Goal: Task Accomplishment & Management: Manage account settings

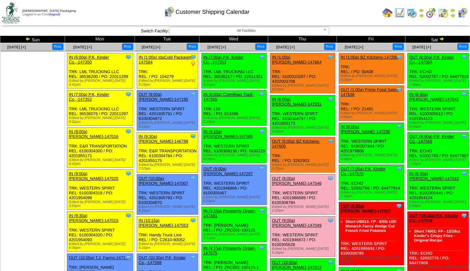
click at [397, 12] on img at bounding box center [400, 13] width 10 height 10
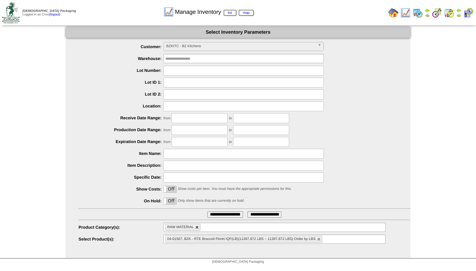
click at [198, 229] on link at bounding box center [197, 227] width 4 height 4
type input "**********"
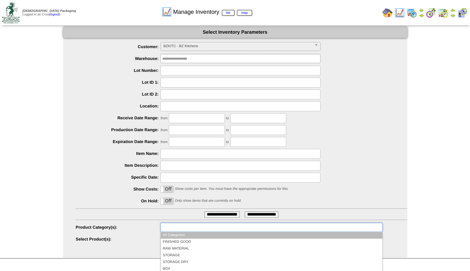
click at [189, 229] on input "text" at bounding box center [182, 227] width 41 height 8
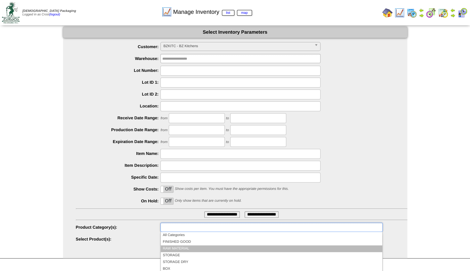
click at [181, 247] on li "RAW MATERIAL" at bounding box center [271, 248] width 221 height 7
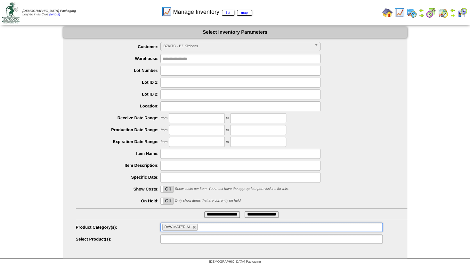
click at [175, 239] on input "text" at bounding box center [182, 239] width 41 height 8
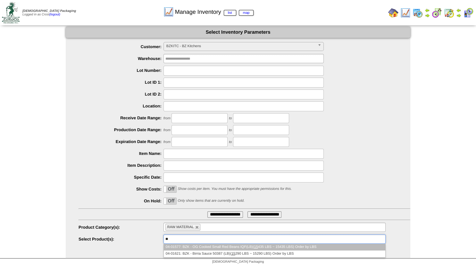
type input "*"
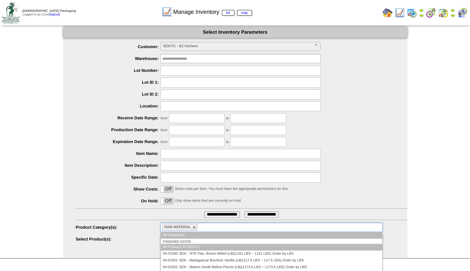
click at [186, 226] on span "RAW MATERIAL" at bounding box center [177, 227] width 27 height 4
type input "**********"
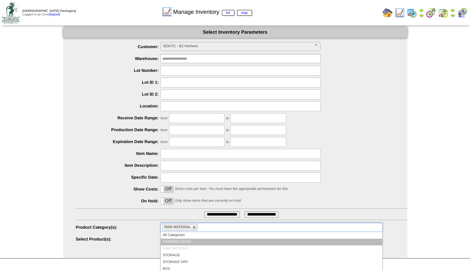
click at [178, 240] on li "FINISHED GOOD" at bounding box center [271, 241] width 221 height 7
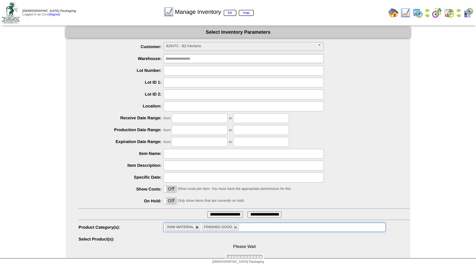
click at [197, 228] on link at bounding box center [197, 227] width 4 height 4
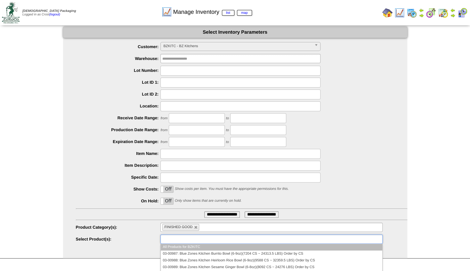
click at [172, 240] on input "text" at bounding box center [182, 239] width 41 height 8
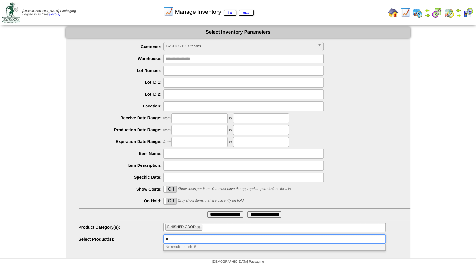
type input "***"
drag, startPoint x: 176, startPoint y: 241, endPoint x: 144, endPoint y: 240, distance: 32.0
click at [165, 240] on input "***" at bounding box center [171, 239] width 13 height 8
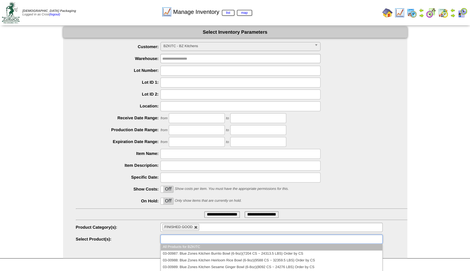
click at [195, 226] on link at bounding box center [196, 227] width 4 height 4
type input "**********"
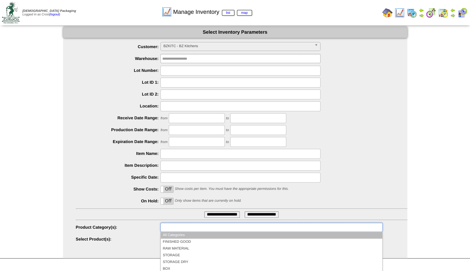
click at [194, 227] on input "text" at bounding box center [182, 227] width 41 height 8
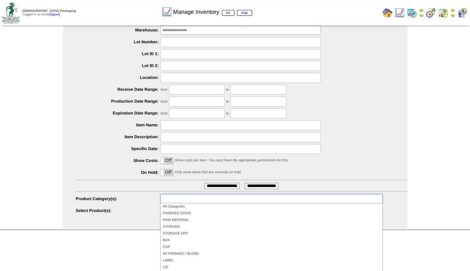
scroll to position [38, 0]
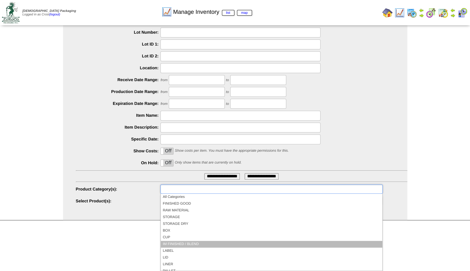
click at [190, 243] on li "IM FINISHED / BLEND" at bounding box center [271, 244] width 221 height 7
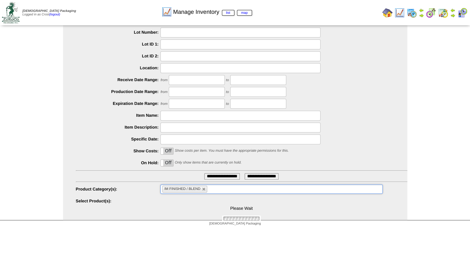
scroll to position [0, 0]
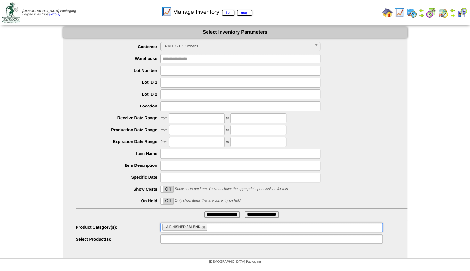
click at [179, 236] on input "text" at bounding box center [182, 239] width 41 height 8
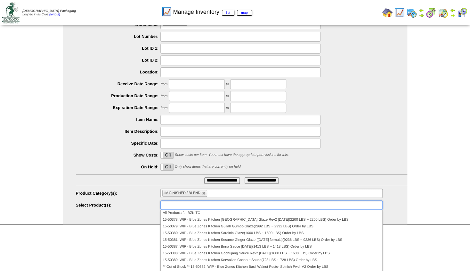
scroll to position [40, 0]
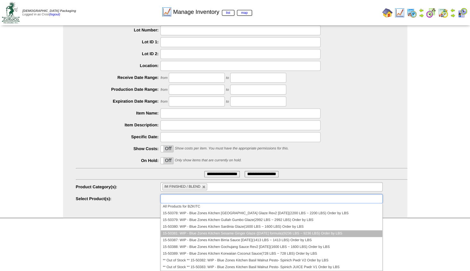
click at [230, 231] on li "15-50381: WIP - Blue Zones Kitchen Sesame Ginger Glaze (8/29/25 formula)(9236 L…" at bounding box center [271, 233] width 221 height 7
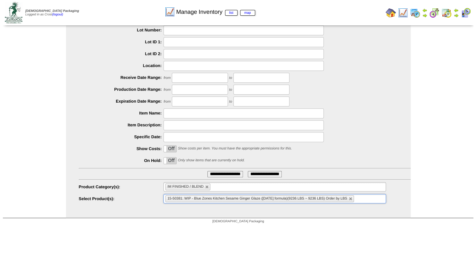
scroll to position [0, 0]
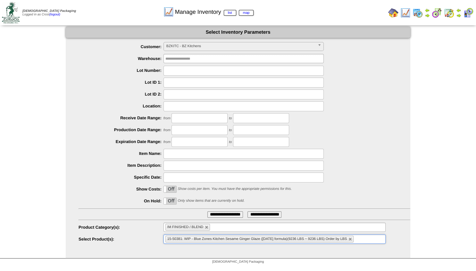
click at [213, 214] on input "**********" at bounding box center [225, 214] width 36 height 6
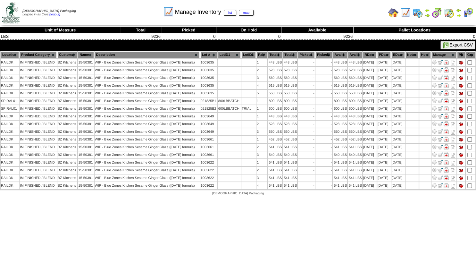
click at [427, 14] on img at bounding box center [427, 15] width 5 height 5
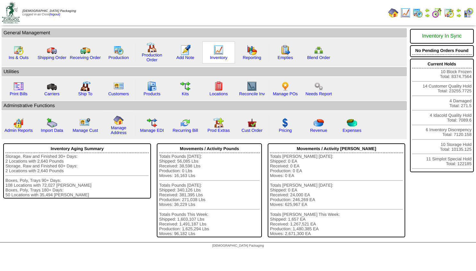
click at [217, 49] on img at bounding box center [218, 50] width 10 height 10
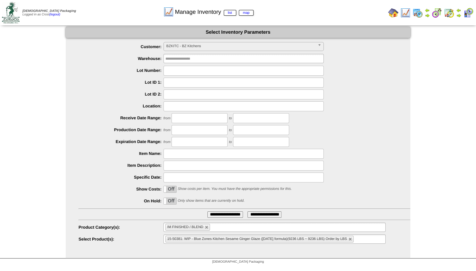
click at [366, 239] on ul "15-50381: WIP - Blue Zones Kitchen Sesame Ginger Glaze (8/29/25 formula)(9236 L…" at bounding box center [274, 238] width 222 height 9
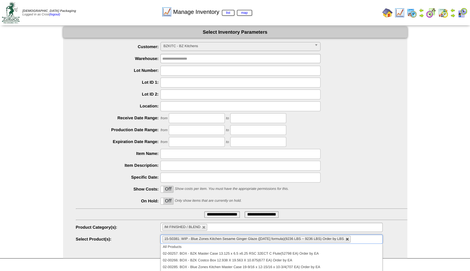
click at [348, 238] on link at bounding box center [348, 239] width 4 height 4
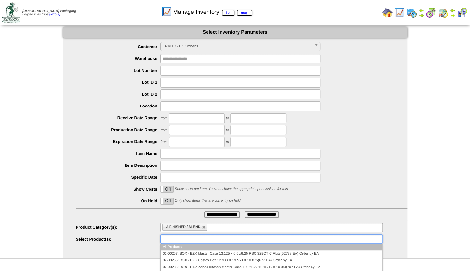
type input "**********"
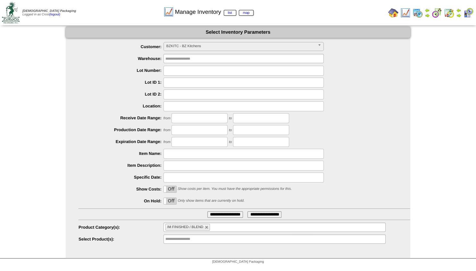
click at [215, 217] on input "**********" at bounding box center [225, 214] width 36 height 6
click at [217, 215] on input "**********" at bounding box center [225, 214] width 36 height 6
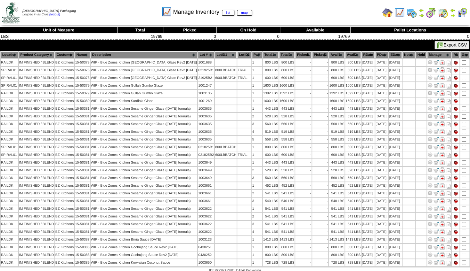
click at [364, 54] on th "RDate" at bounding box center [368, 54] width 13 height 7
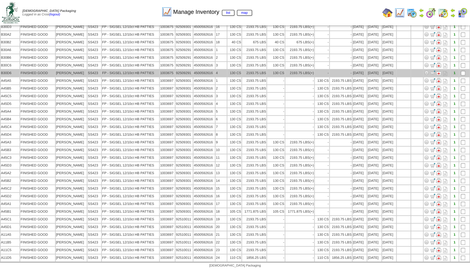
scroll to position [142, 0]
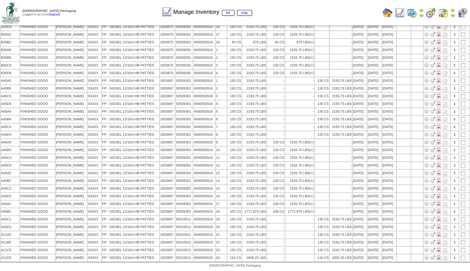
click at [386, 12] on img at bounding box center [388, 13] width 10 height 10
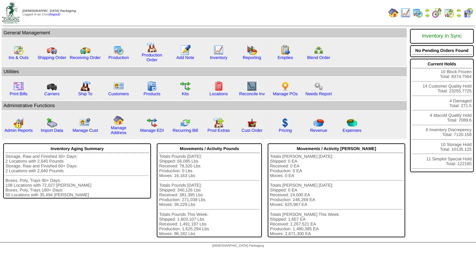
click at [458, 15] on img at bounding box center [458, 15] width 5 height 5
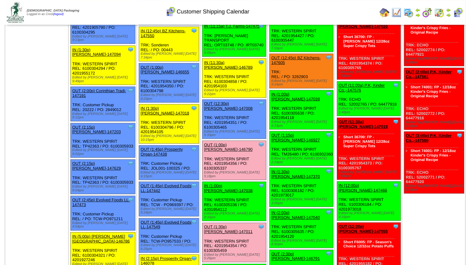
scroll to position [496, 0]
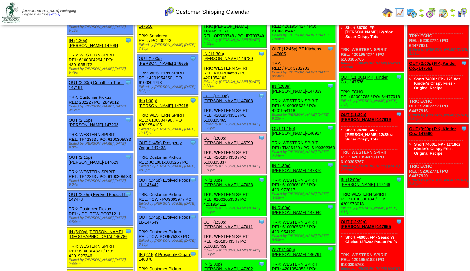
click at [167, 140] on link "OUT (1:45p) Prosperity Organ-147438" at bounding box center [160, 145] width 43 height 10
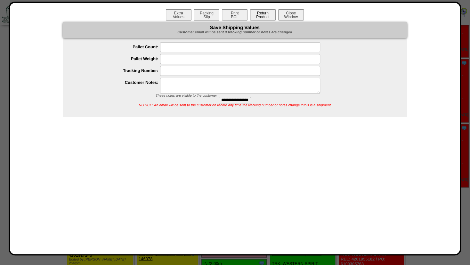
click at [267, 13] on button "Return Product" at bounding box center [263, 14] width 26 height 11
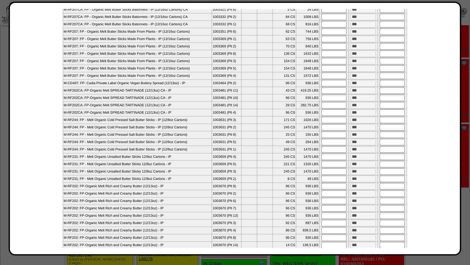
scroll to position [114, 0]
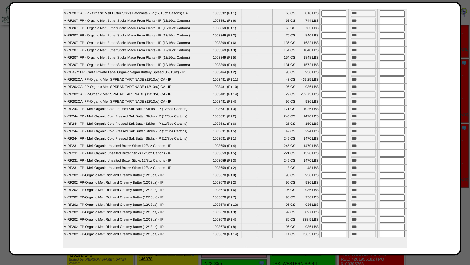
click at [326, 112] on input "text" at bounding box center [334, 109] width 25 height 6
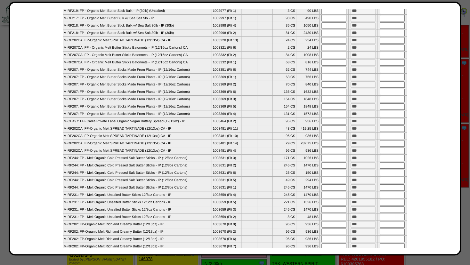
scroll to position [66, 0]
type input "***"
click at [391, 160] on input "text" at bounding box center [392, 157] width 25 height 6
type input "******"
click at [392, 168] on input "text" at bounding box center [392, 164] width 25 height 6
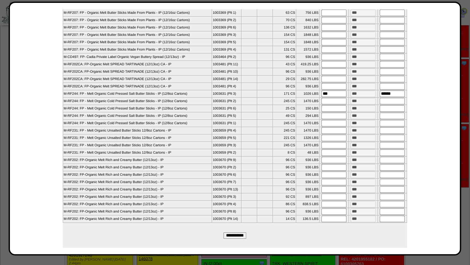
scroll to position [155, 0]
click at [227, 234] on input "**********" at bounding box center [235, 235] width 23 height 6
type input "*********"
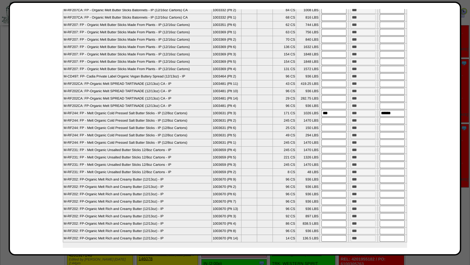
drag, startPoint x: 448, startPoint y: 139, endPoint x: 449, endPoint y: 101, distance: 37.5
click at [449, 101] on div "Extra Values Packing Slip Print BOL Return Product Close Window Choose Return I…" at bounding box center [234, 128] width 437 height 239
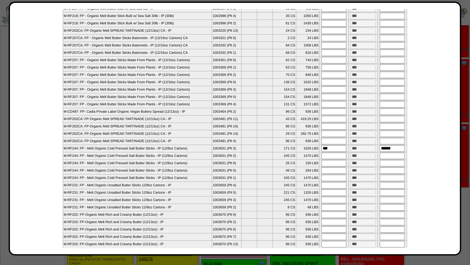
scroll to position [0, 0]
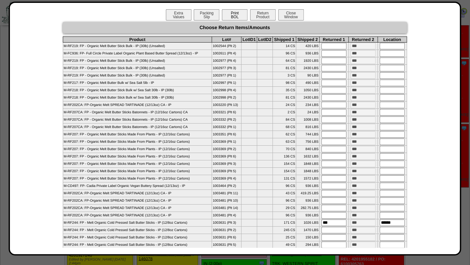
click at [231, 14] on button "Print BOL" at bounding box center [235, 14] width 26 height 11
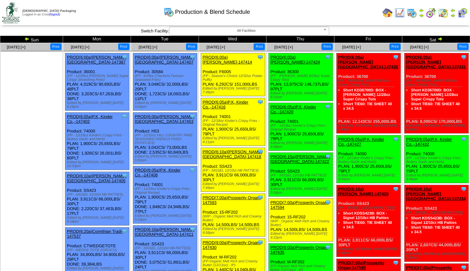
click at [452, 14] on img at bounding box center [453, 15] width 5 height 5
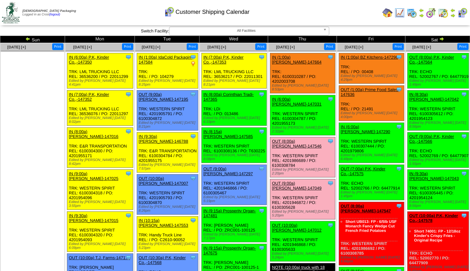
click at [430, 13] on img at bounding box center [431, 13] width 10 height 10
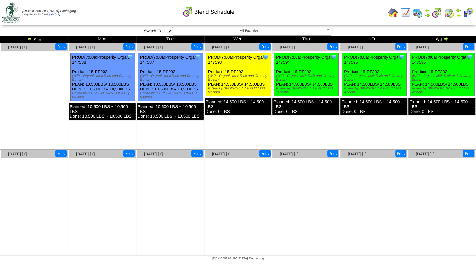
click at [293, 61] on link "PROD(7:00a)Prosperity Organ-147594" at bounding box center [305, 60] width 58 height 10
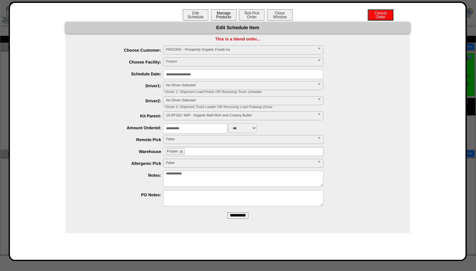
click at [226, 14] on button "Manage Products" at bounding box center [224, 14] width 26 height 11
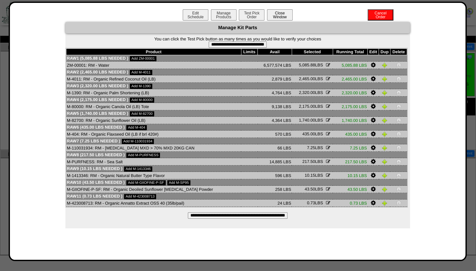
click at [286, 16] on button "Close Window" at bounding box center [280, 14] width 26 height 11
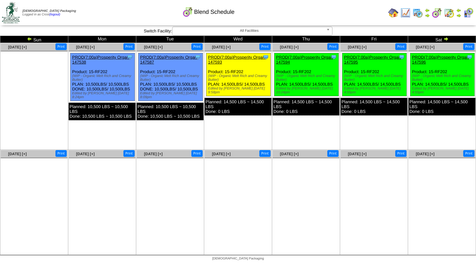
click at [294, 60] on link "PROD(7:00a)Prosperity Organ-147594" at bounding box center [305, 60] width 58 height 10
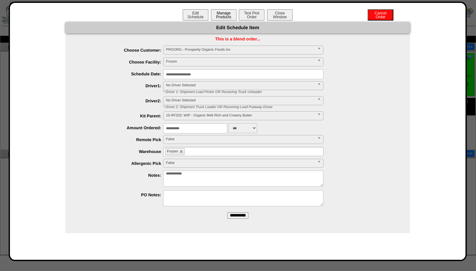
click at [222, 15] on button "Manage Products" at bounding box center [224, 14] width 26 height 11
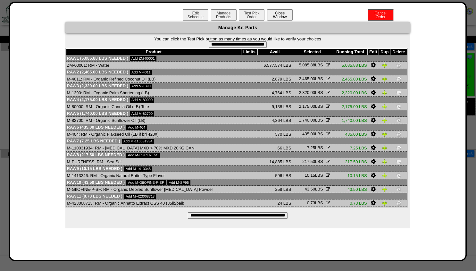
click at [285, 12] on button "Close Window" at bounding box center [280, 14] width 26 height 11
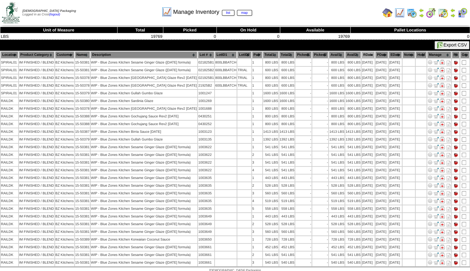
click at [402, 9] on img at bounding box center [400, 13] width 10 height 10
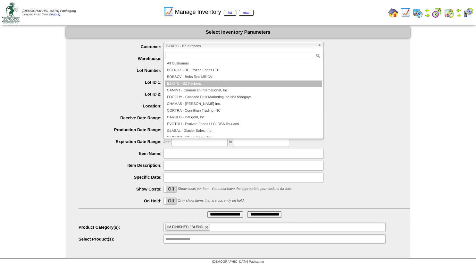
click at [192, 48] on span "BZKITC - BZ Kitchens" at bounding box center [240, 46] width 149 height 8
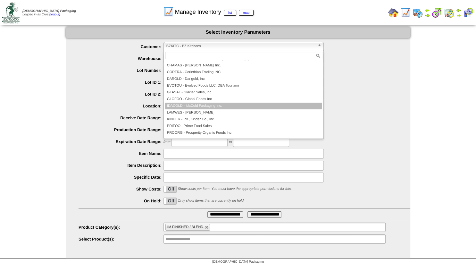
scroll to position [58, 0]
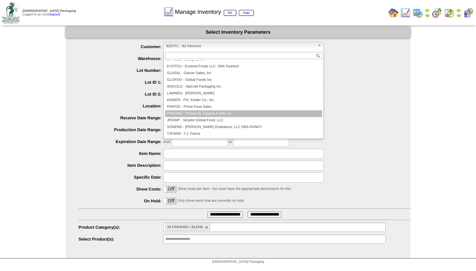
click at [195, 113] on li "PROORG - Prosperity Organic Foods Inc" at bounding box center [243, 113] width 157 height 7
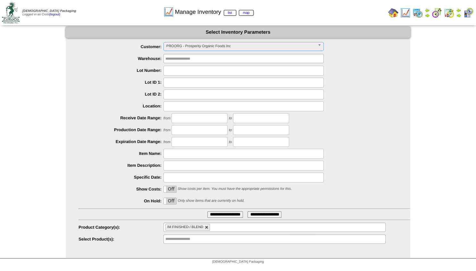
click at [207, 228] on link at bounding box center [207, 227] width 4 height 4
type input "**********"
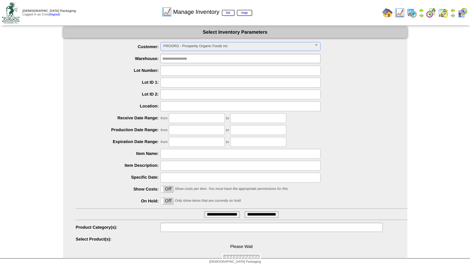
click at [183, 229] on input "text" at bounding box center [182, 227] width 41 height 8
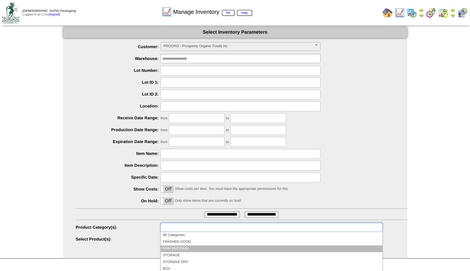
click at [174, 247] on li "RAW MATERIAL" at bounding box center [271, 248] width 221 height 7
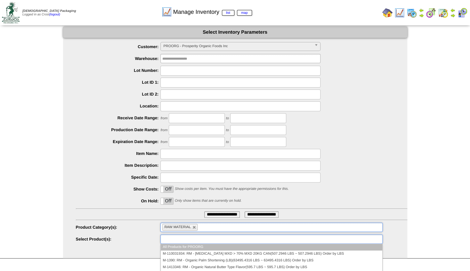
click at [178, 239] on input "text" at bounding box center [182, 239] width 41 height 8
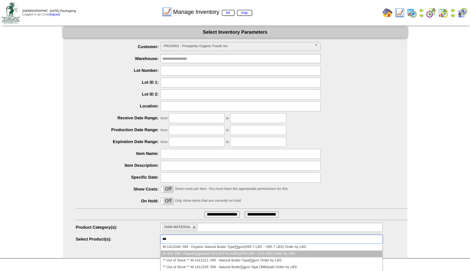
type input "***"
click at [196, 252] on li "M-404: RM - Organic Fla xseed Oil (LB if brl 420#)(570 LBS ~ 570 LBS) Order by …" at bounding box center [271, 253] width 221 height 7
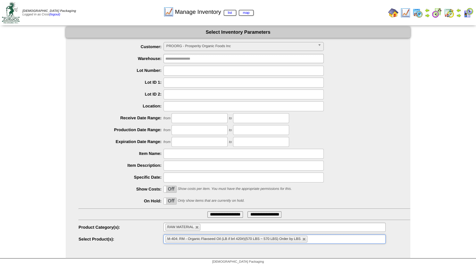
click at [224, 213] on input "**********" at bounding box center [225, 214] width 36 height 6
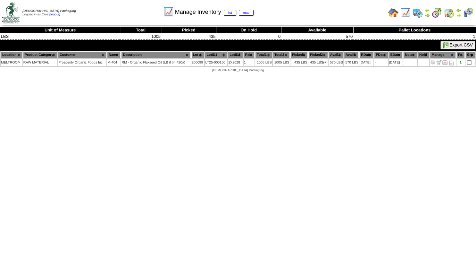
click at [458, 13] on img at bounding box center [458, 15] width 5 height 5
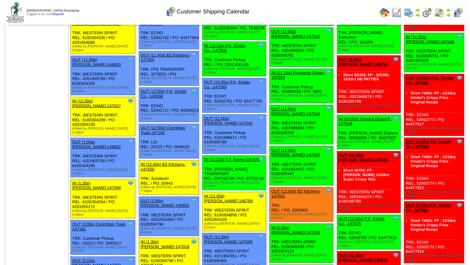
scroll to position [354, 0]
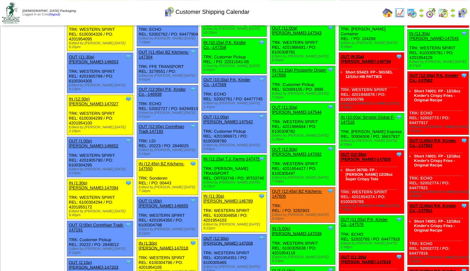
click at [291, 189] on link "OUT (12:45p) BZ Kitchens-147605" at bounding box center [297, 194] width 50 height 10
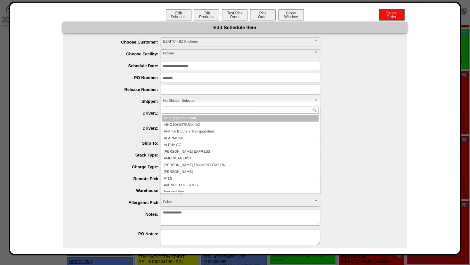
click at [170, 100] on span "No Shipper Selected" at bounding box center [237, 101] width 149 height 8
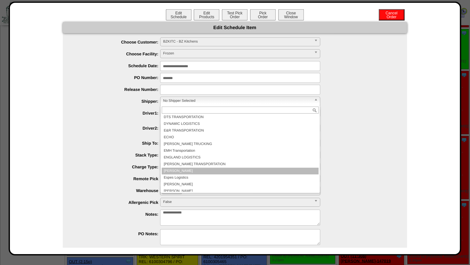
scroll to position [461, 0]
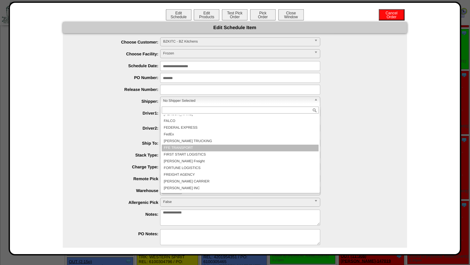
click at [175, 150] on li "FFE TRANSPORT" at bounding box center [240, 148] width 157 height 7
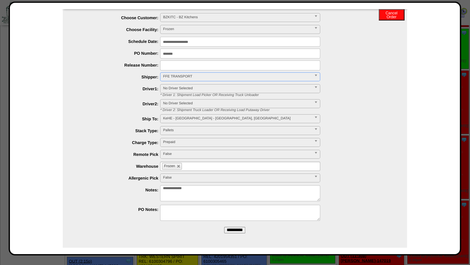
scroll to position [389, 0]
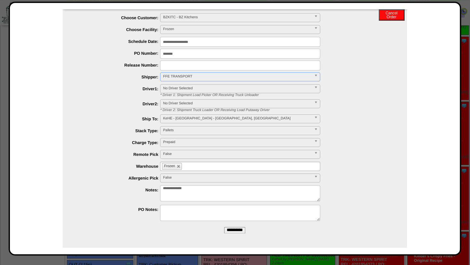
click at [226, 229] on input "**********" at bounding box center [234, 230] width 21 height 6
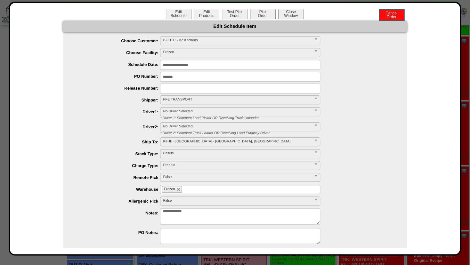
scroll to position [0, 0]
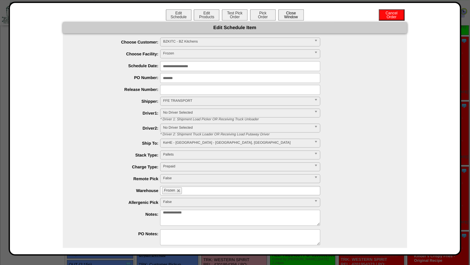
click at [288, 12] on button "Close Window" at bounding box center [291, 14] width 26 height 11
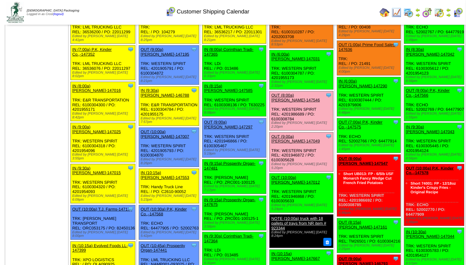
scroll to position [40, 0]
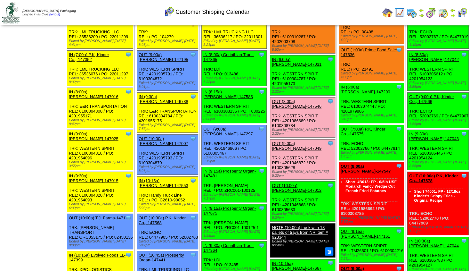
click at [293, 183] on link "OUT (10:00a) Lamb-Weston-147012" at bounding box center [297, 188] width 50 height 10
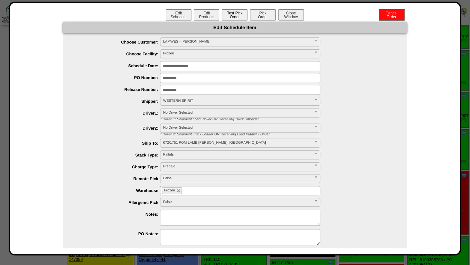
click at [234, 15] on button "Test Pick Order" at bounding box center [235, 14] width 26 height 11
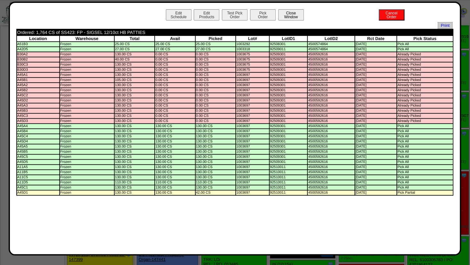
click at [287, 14] on button "Close Window" at bounding box center [291, 14] width 26 height 11
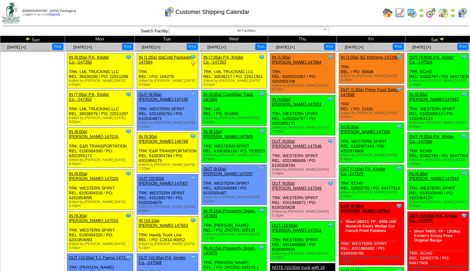
click at [400, 12] on img at bounding box center [400, 13] width 10 height 10
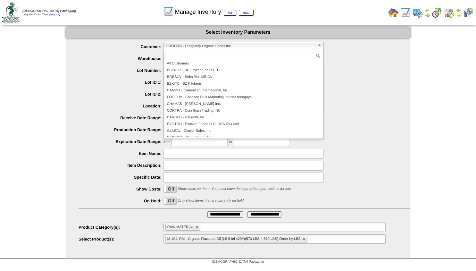
click at [180, 49] on span "PROORG - Prosperity Organic Foods Inc" at bounding box center [240, 46] width 149 height 8
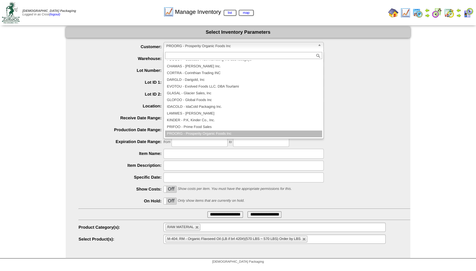
scroll to position [33, 0]
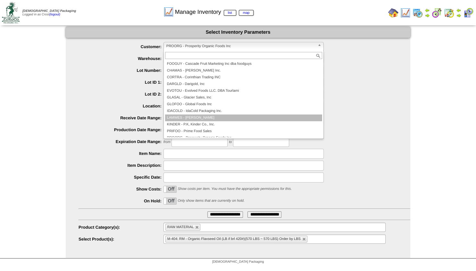
click at [189, 116] on li "LAMWES - [PERSON_NAME]" at bounding box center [243, 117] width 157 height 7
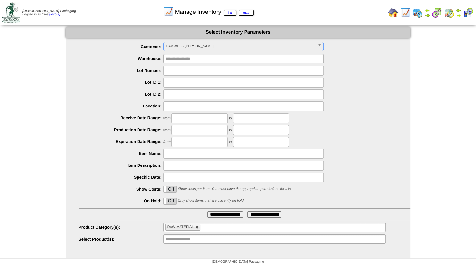
click at [197, 227] on link at bounding box center [197, 227] width 4 height 4
type input "**********"
click at [190, 229] on input "text" at bounding box center [185, 227] width 41 height 8
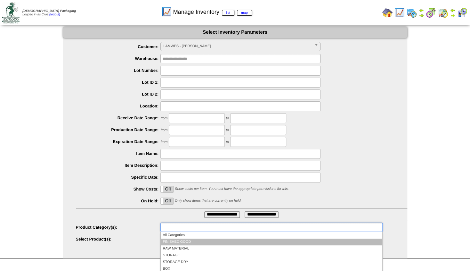
click at [182, 241] on li "FINISHED GOOD" at bounding box center [271, 241] width 221 height 7
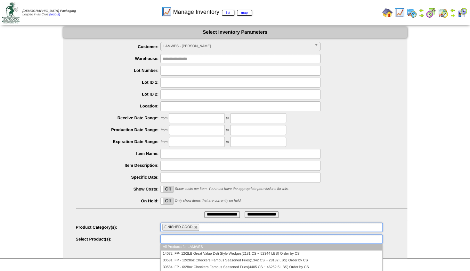
click at [183, 239] on input "text" at bounding box center [182, 239] width 41 height 8
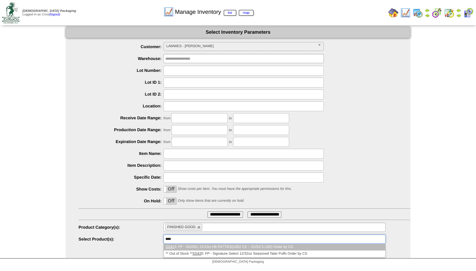
type input "****"
click at [188, 246] on li "SS42 3: FP - SIGSEL 12/10ct HB PATTIES(1852 CS ~ 31252.5 LBS) Order by CS" at bounding box center [274, 247] width 221 height 7
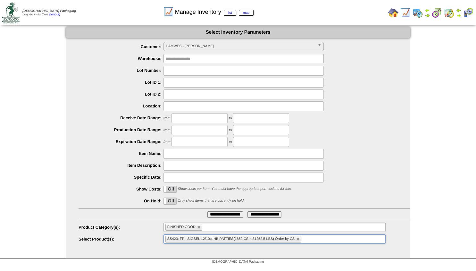
click at [220, 213] on input "**********" at bounding box center [225, 214] width 36 height 6
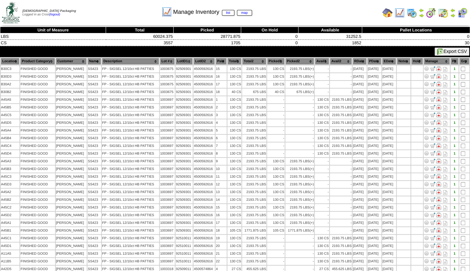
click at [164, 61] on th "Lot #" at bounding box center [167, 61] width 15 height 7
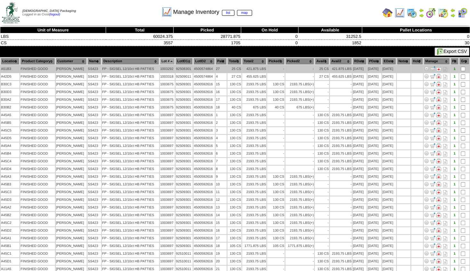
click at [439, 68] on img at bounding box center [438, 68] width 5 height 5
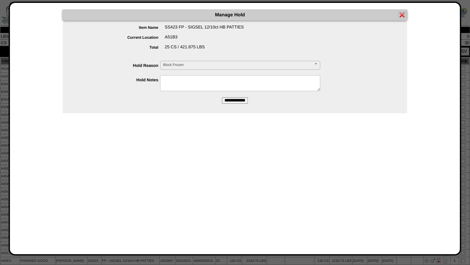
click at [175, 79] on textarea at bounding box center [240, 83] width 160 height 16
click at [179, 64] on span "Block Frozen" at bounding box center [237, 65] width 149 height 8
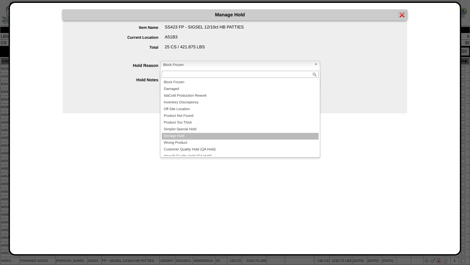
click at [185, 138] on li "Storage Hold" at bounding box center [240, 136] width 157 height 7
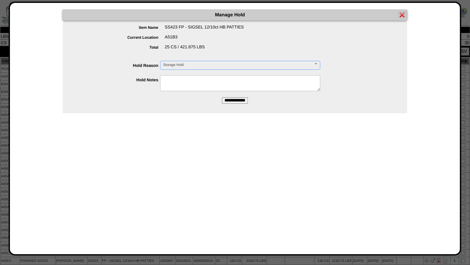
click at [183, 87] on textarea at bounding box center [240, 83] width 160 height 16
drag, startPoint x: 263, startPoint y: 79, endPoint x: 156, endPoint y: 74, distance: 107.2
click at [160, 75] on textarea "**********" at bounding box center [240, 83] width 160 height 16
type textarea "**********"
click at [237, 100] on input "**********" at bounding box center [235, 100] width 26 height 6
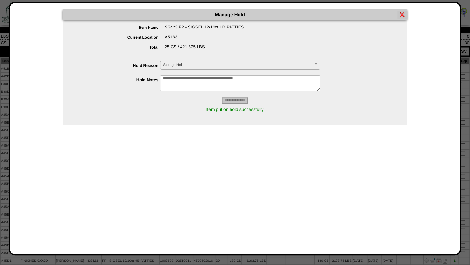
click at [402, 14] on img at bounding box center [402, 14] width 5 height 5
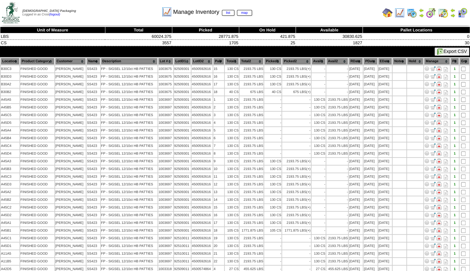
click at [159, 60] on th "Lot #" at bounding box center [165, 61] width 15 height 7
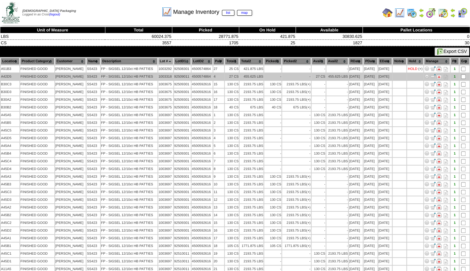
click at [439, 76] on img at bounding box center [439, 76] width 5 height 5
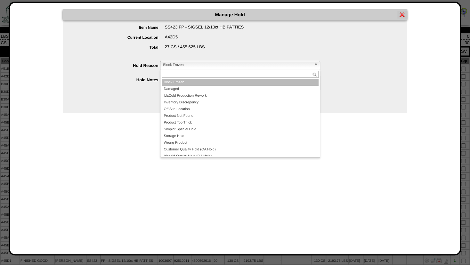
drag, startPoint x: 181, startPoint y: 64, endPoint x: 182, endPoint y: 72, distance: 8.7
click at [181, 64] on span "Block Frozen" at bounding box center [237, 65] width 149 height 8
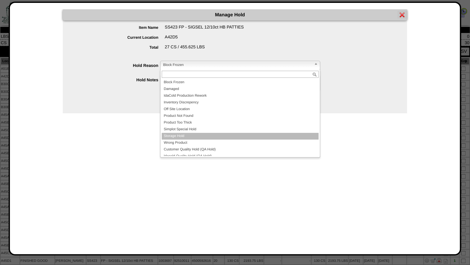
click at [178, 137] on li "Storage Hold" at bounding box center [240, 136] width 157 height 7
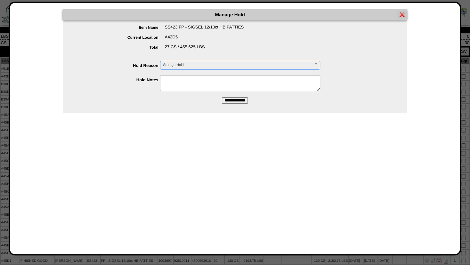
click at [176, 81] on textarea at bounding box center [240, 83] width 160 height 16
paste textarea "**********"
type textarea "**********"
click at [233, 101] on input "**********" at bounding box center [235, 100] width 26 height 6
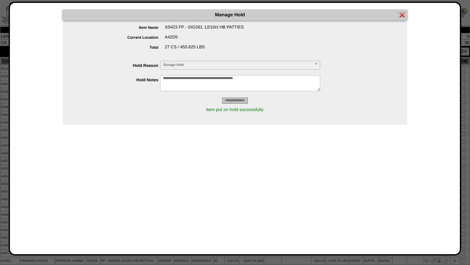
click at [404, 15] on img at bounding box center [402, 14] width 5 height 5
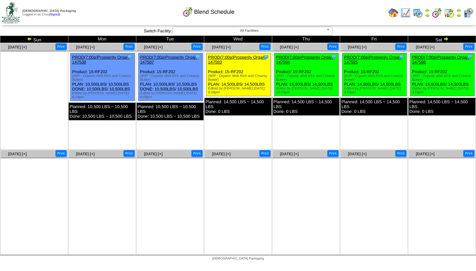
click at [427, 14] on img at bounding box center [427, 15] width 5 height 5
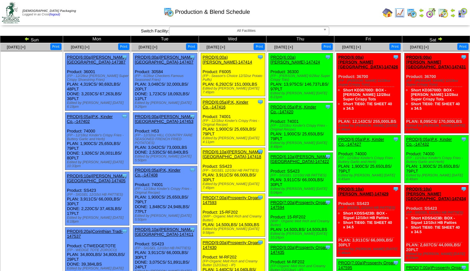
click at [296, 154] on link "PROD(6:10a)[PERSON_NAME][GEOGRAPHIC_DATA]-147422" at bounding box center [300, 159] width 60 height 10
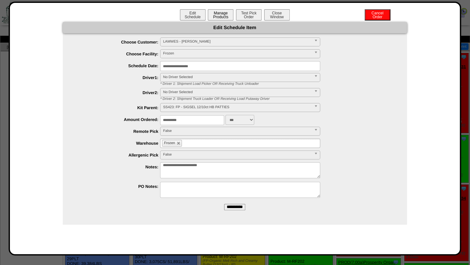
click at [220, 16] on button "Manage Products" at bounding box center [221, 14] width 26 height 11
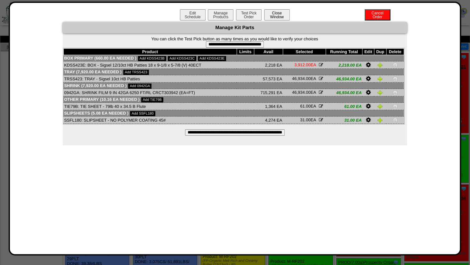
click at [283, 16] on button "Close Window" at bounding box center [277, 14] width 26 height 11
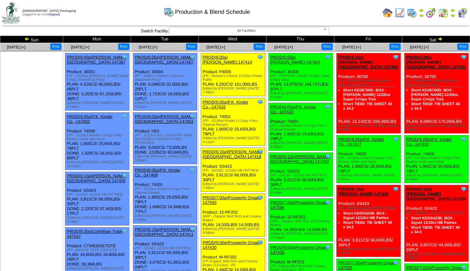
click at [452, 14] on img at bounding box center [453, 15] width 5 height 5
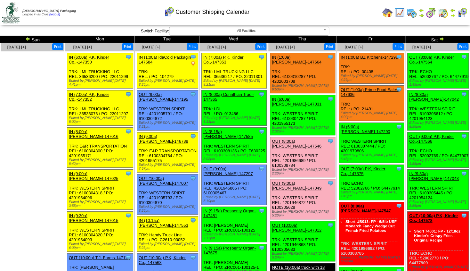
click at [420, 13] on img at bounding box center [421, 15] width 5 height 5
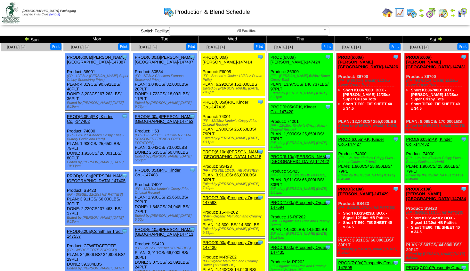
click at [454, 14] on img at bounding box center [453, 15] width 5 height 5
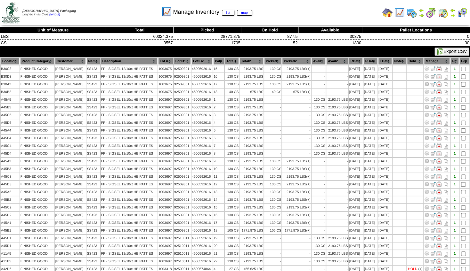
click at [452, 14] on img at bounding box center [453, 15] width 5 height 5
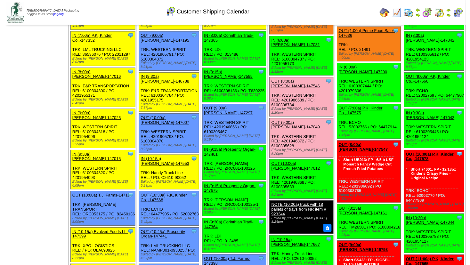
scroll to position [69, 0]
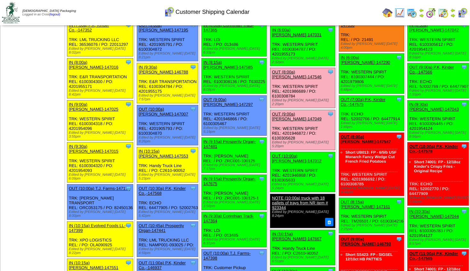
click at [292, 153] on div "OUT (10:00a) [PERSON_NAME]-147012" at bounding box center [302, 158] width 61 height 10
click at [297, 153] on link "OUT (10:00a) [PERSON_NAME]-147012" at bounding box center [297, 158] width 50 height 10
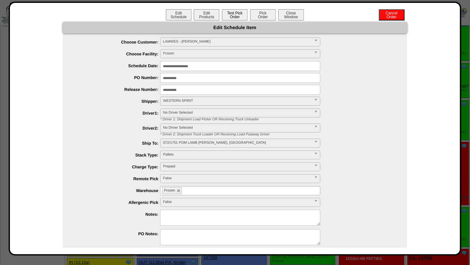
click at [235, 16] on button "Test Pick Order" at bounding box center [235, 14] width 26 height 11
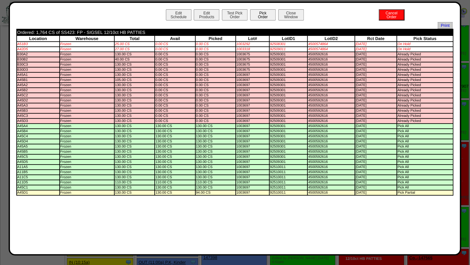
click at [262, 16] on button "Pick Order" at bounding box center [263, 14] width 26 height 11
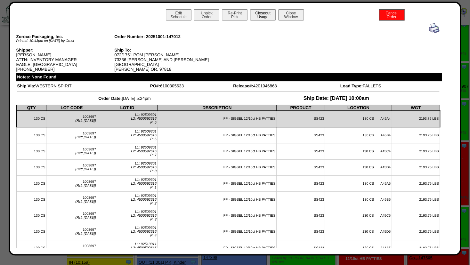
click at [258, 13] on button "Closeout Usage" at bounding box center [263, 14] width 26 height 11
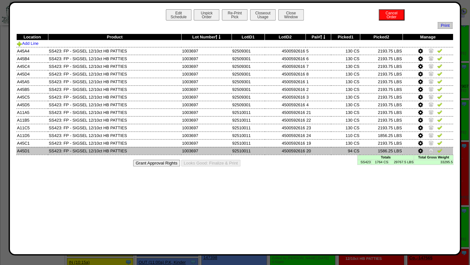
click at [420, 151] on icon at bounding box center [420, 151] width 5 height 6
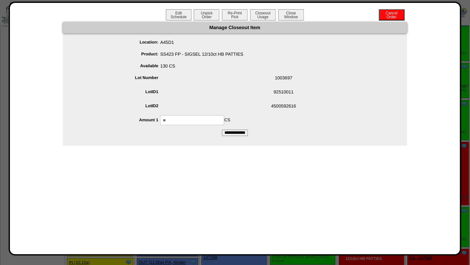
drag, startPoint x: 173, startPoint y: 121, endPoint x: 55, endPoint y: 115, distance: 118.1
click at [160, 115] on input "**" at bounding box center [192, 120] width 64 height 10
type input "***"
click at [271, 124] on div "*** CS" at bounding box center [242, 120] width 332 height 10
click at [235, 132] on input "**********" at bounding box center [235, 133] width 26 height 6
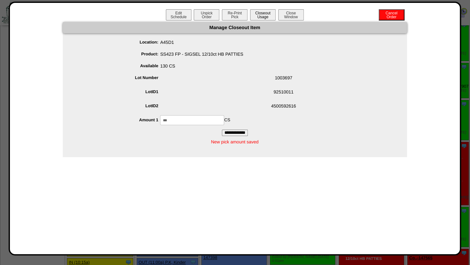
click at [262, 16] on button "Closeout Usage" at bounding box center [263, 14] width 26 height 11
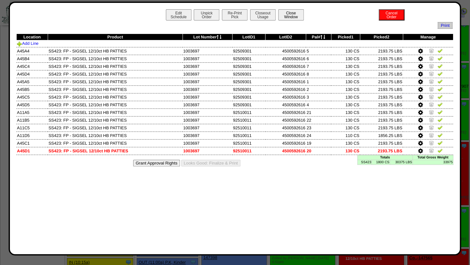
click at [286, 13] on button "Close Window" at bounding box center [291, 14] width 26 height 11
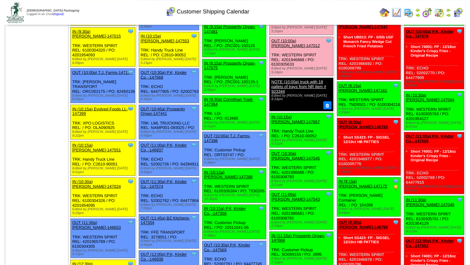
scroll to position [222, 0]
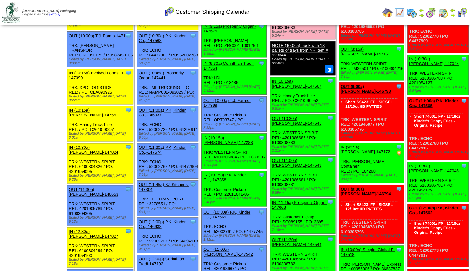
click at [296, 116] on link "OUT (10:30a) [PERSON_NAME]-147545" at bounding box center [297, 121] width 50 height 10
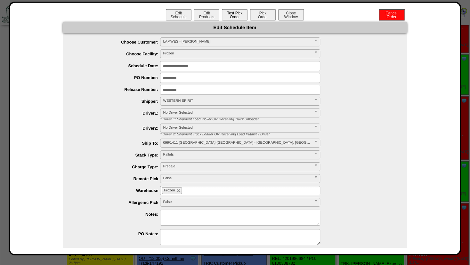
click at [233, 15] on button "Test Pick Order" at bounding box center [235, 14] width 26 height 11
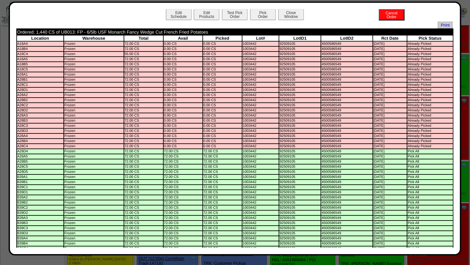
scroll to position [0, 0]
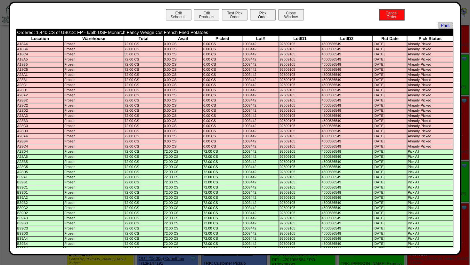
click at [255, 14] on button "Pick Order" at bounding box center [263, 14] width 26 height 11
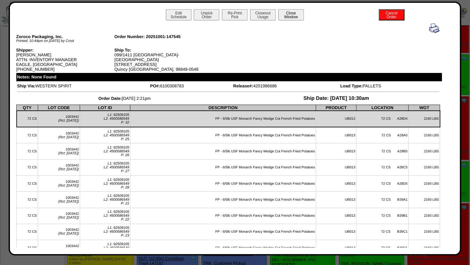
click at [289, 14] on button "Close Window" at bounding box center [291, 14] width 26 height 11
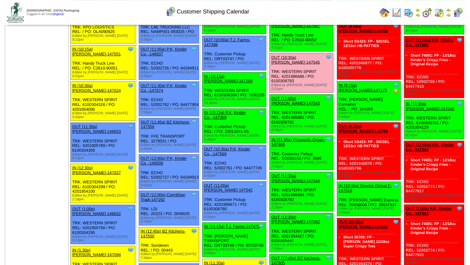
scroll to position [286, 0]
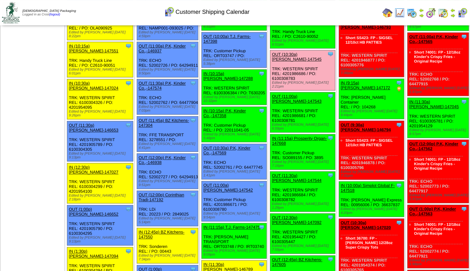
click at [291, 94] on link "OUT (11:00a) [PERSON_NAME]-147543" at bounding box center [297, 99] width 50 height 10
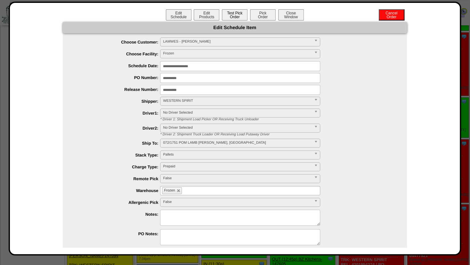
click at [232, 16] on button "Test Pick Order" at bounding box center [235, 14] width 26 height 11
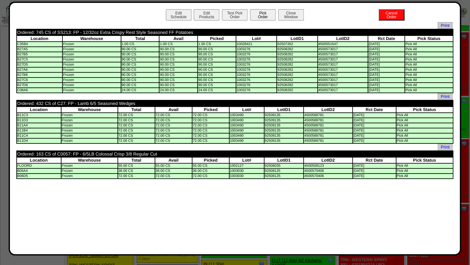
click at [259, 14] on button "Pick Order" at bounding box center [263, 14] width 26 height 11
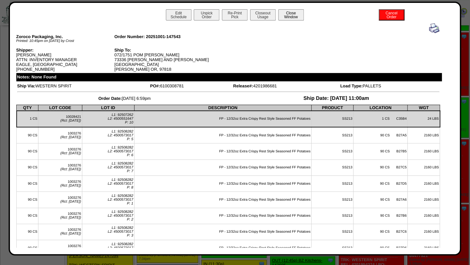
click at [287, 15] on button "Close Window" at bounding box center [291, 14] width 26 height 11
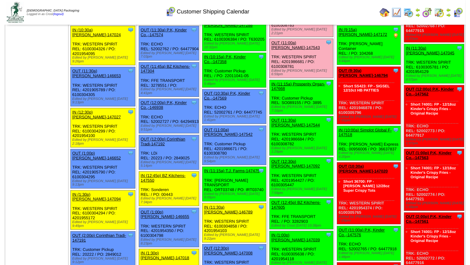
scroll to position [352, 0]
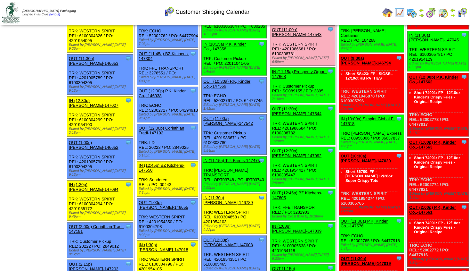
click at [288, 106] on link "OUT (11:30a) [PERSON_NAME]-147544" at bounding box center [297, 111] width 50 height 10
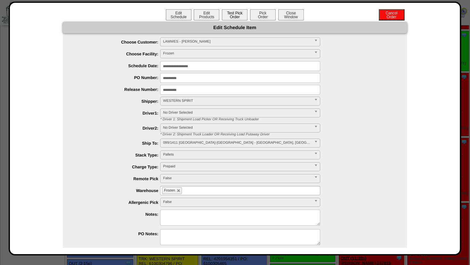
click at [231, 16] on button "Test Pick Order" at bounding box center [235, 14] width 26 height 11
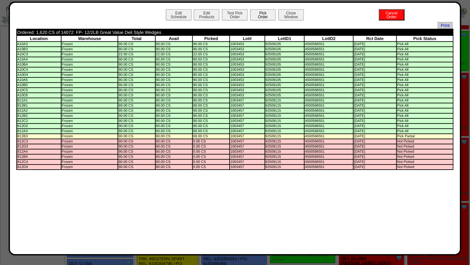
click at [260, 13] on button "Pick Order" at bounding box center [263, 14] width 26 height 11
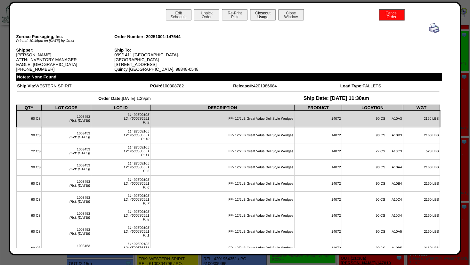
click at [258, 14] on button "Closeout Usage" at bounding box center [263, 14] width 26 height 11
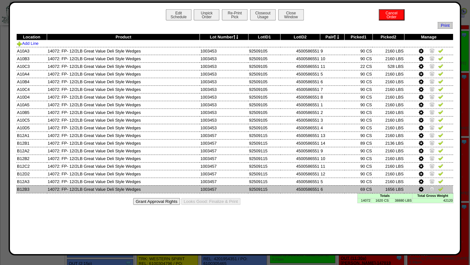
click at [421, 189] on icon at bounding box center [421, 190] width 5 height 6
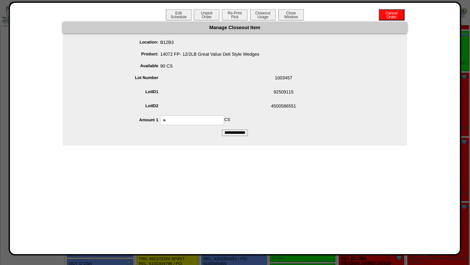
drag, startPoint x: 163, startPoint y: 119, endPoint x: 83, endPoint y: 120, distance: 80.8
click at [160, 120] on input "**" at bounding box center [192, 120] width 64 height 10
type input "**"
click at [263, 95] on span "92509115" at bounding box center [242, 93] width 332 height 12
click at [237, 131] on input "**********" at bounding box center [235, 133] width 26 height 6
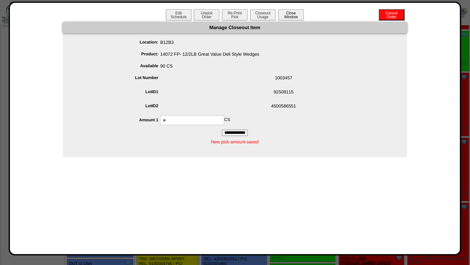
click at [292, 12] on button "Close Window" at bounding box center [291, 14] width 26 height 11
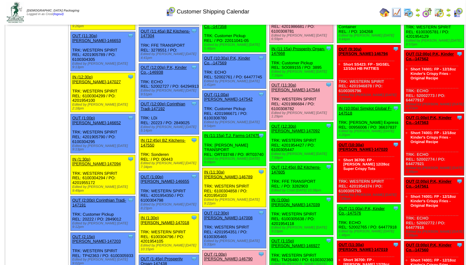
scroll to position [379, 0]
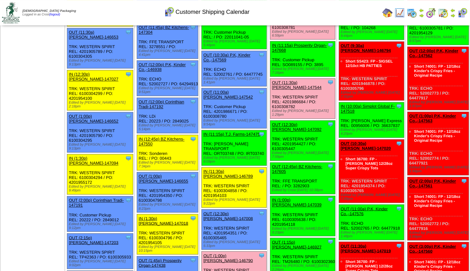
click at [297, 122] on link "OUT (12:30p) [PERSON_NAME]-147092" at bounding box center [297, 127] width 50 height 10
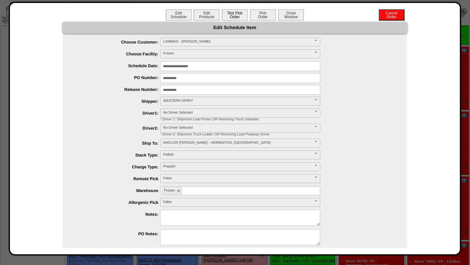
click at [232, 16] on button "Test Pick Order" at bounding box center [235, 14] width 26 height 11
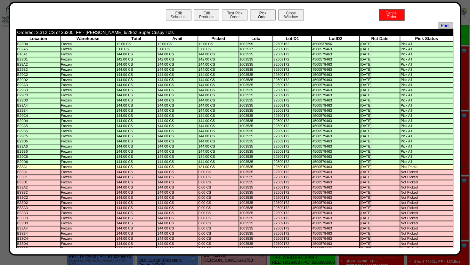
click at [256, 14] on button "Pick Order" at bounding box center [263, 14] width 26 height 11
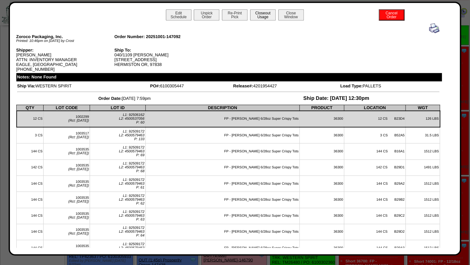
click at [265, 15] on button "Closeout Usage" at bounding box center [263, 14] width 26 height 11
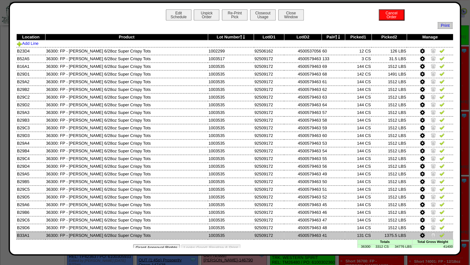
click at [420, 235] on icon at bounding box center [422, 236] width 5 height 6
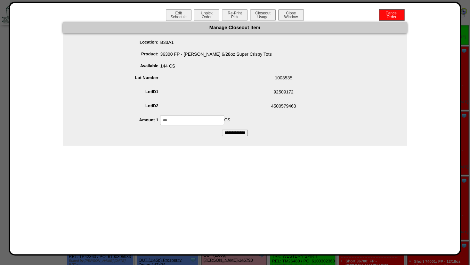
drag, startPoint x: 178, startPoint y: 124, endPoint x: 107, endPoint y: 124, distance: 70.8
click at [160, 124] on input "***" at bounding box center [192, 120] width 64 height 10
type input "***"
click at [233, 105] on span "4500579463" at bounding box center [242, 107] width 332 height 12
click at [232, 131] on input "**********" at bounding box center [235, 133] width 26 height 6
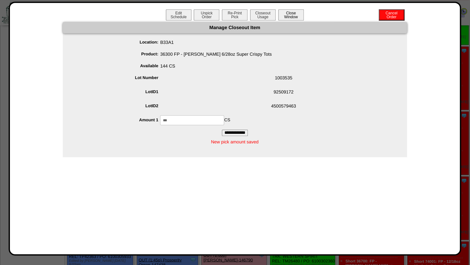
click at [290, 15] on button "Close Window" at bounding box center [291, 14] width 26 height 11
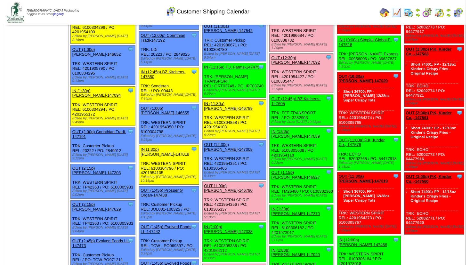
scroll to position [427, 0]
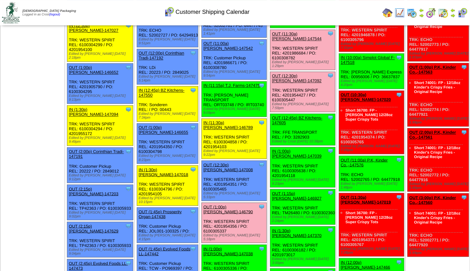
click at [290, 115] on link "OUT (12:45p) BZ Kitchens-147605" at bounding box center [297, 120] width 50 height 10
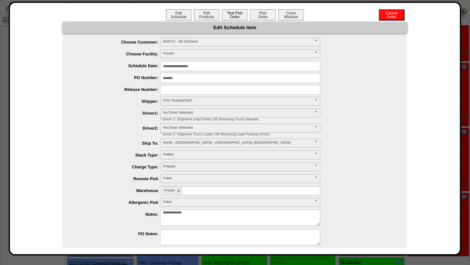
click at [231, 15] on button "Test Pick Order" at bounding box center [235, 14] width 26 height 11
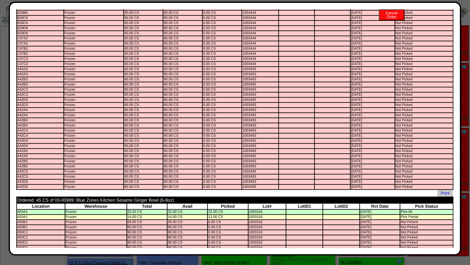
scroll to position [0, 0]
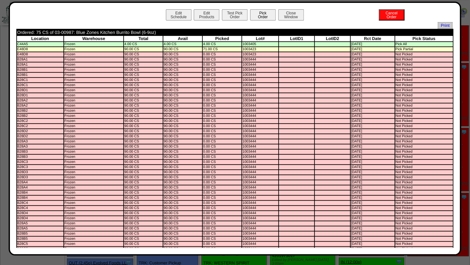
click at [259, 13] on button "Pick Order" at bounding box center [263, 14] width 26 height 11
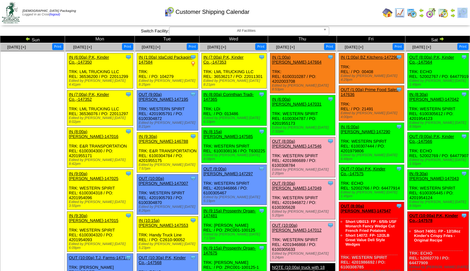
drag, startPoint x: 470, startPoint y: 14, endPoint x: 472, endPoint y: 21, distance: 6.8
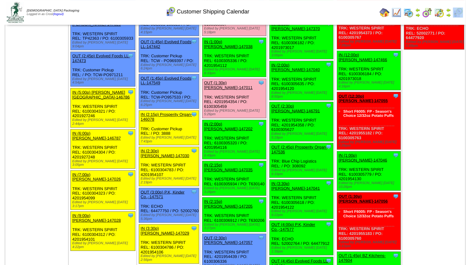
scroll to position [649, 0]
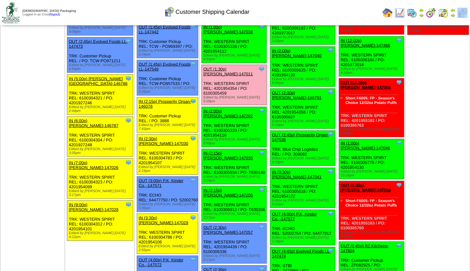
click at [294, 90] on link "OUT (2:30p) [PERSON_NAME]-146791" at bounding box center [297, 95] width 50 height 10
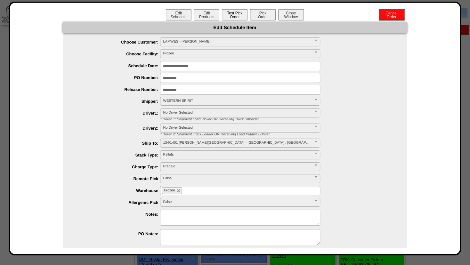
click at [233, 18] on button "Test Pick Order" at bounding box center [235, 14] width 26 height 11
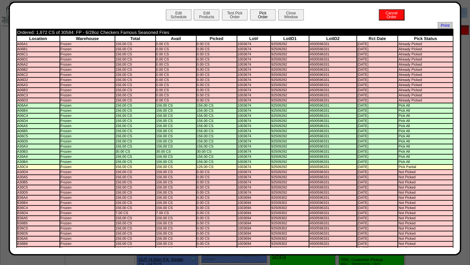
click at [252, 13] on button "Pick Order" at bounding box center [263, 14] width 26 height 11
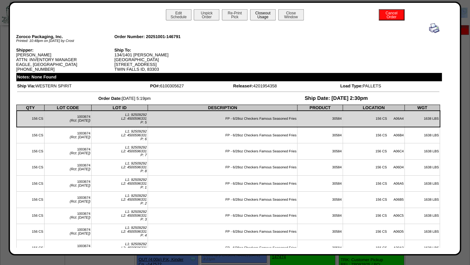
click at [265, 17] on button "Closeout Usage" at bounding box center [263, 14] width 26 height 11
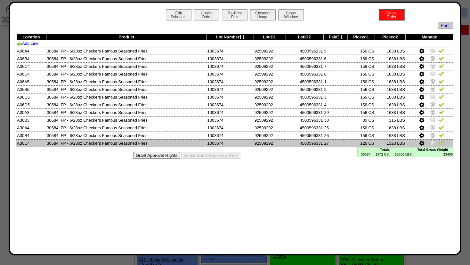
click at [423, 144] on icon at bounding box center [422, 144] width 5 height 6
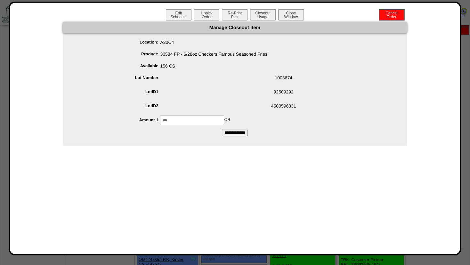
drag, startPoint x: 197, startPoint y: 121, endPoint x: 17, endPoint y: 120, distance: 180.4
click at [160, 122] on input "***" at bounding box center [192, 120] width 64 height 10
type input "***"
click at [236, 86] on ul "Location: A30C4 Product: 30584 FP - 6/28oz Checkers Famous Seasoned Fries Avail…" at bounding box center [235, 81] width 344 height 88
click at [236, 132] on input "**********" at bounding box center [235, 133] width 26 height 6
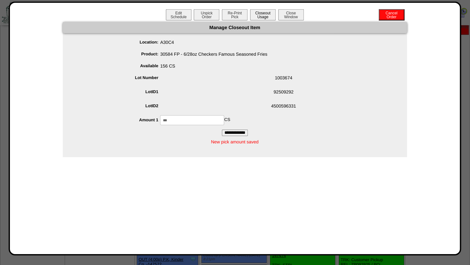
click at [265, 17] on button "Closeout Usage" at bounding box center [263, 14] width 26 height 11
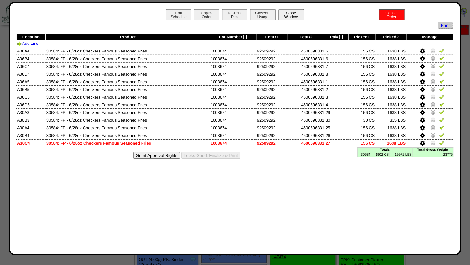
click at [299, 14] on button "Close Window" at bounding box center [291, 14] width 26 height 11
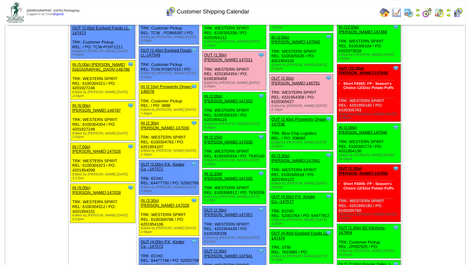
scroll to position [656, 0]
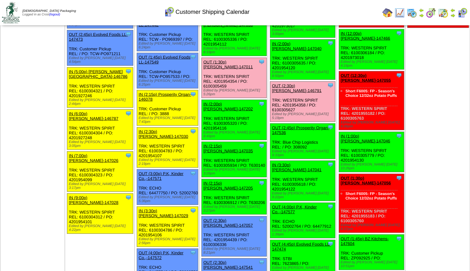
click at [302, 125] on link "OUT (2:45p) Prosperity Organ-147536" at bounding box center [300, 130] width 57 height 10
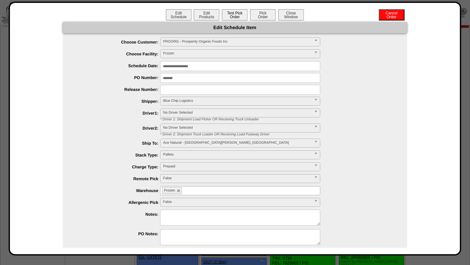
click at [231, 16] on button "Test Pick Order" at bounding box center [235, 14] width 26 height 11
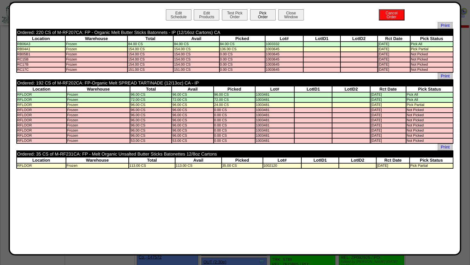
click at [261, 13] on button "Pick Order" at bounding box center [263, 14] width 26 height 11
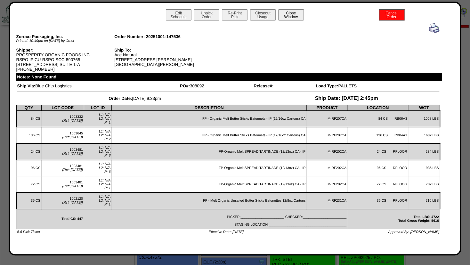
click at [291, 16] on button "Close Window" at bounding box center [291, 14] width 26 height 11
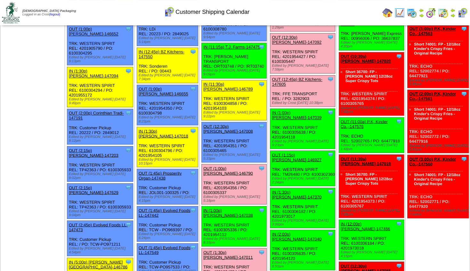
scroll to position [479, 0]
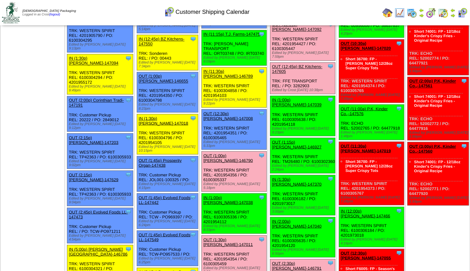
drag, startPoint x: 470, startPoint y: 57, endPoint x: 472, endPoint y: 64, distance: 7.1
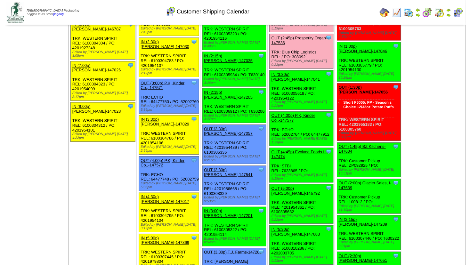
scroll to position [738, 0]
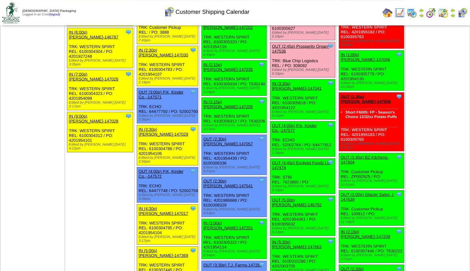
click at [302, 160] on link "OUT (4:45p) Evolved Foods LL-147474" at bounding box center [301, 165] width 59 height 10
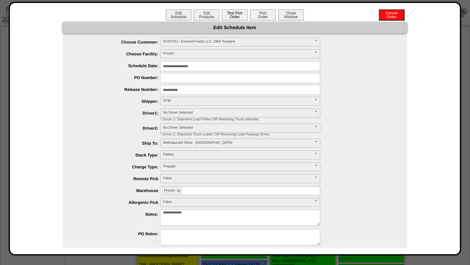
click at [235, 18] on button "Test Pick Order" at bounding box center [235, 14] width 26 height 11
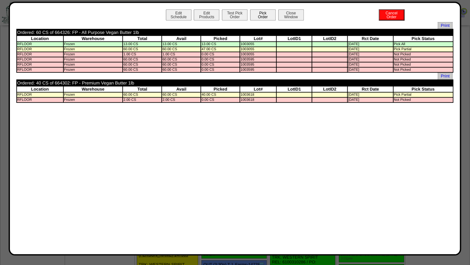
click at [261, 15] on button "Pick Order" at bounding box center [263, 14] width 26 height 11
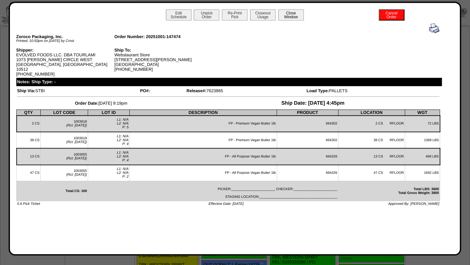
click at [291, 16] on button "Close Window" at bounding box center [291, 14] width 26 height 11
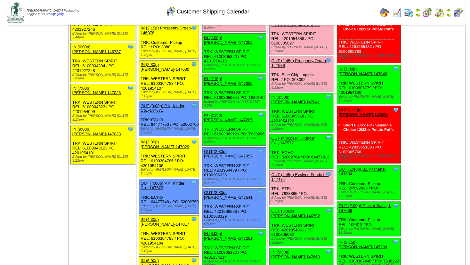
scroll to position [742, 0]
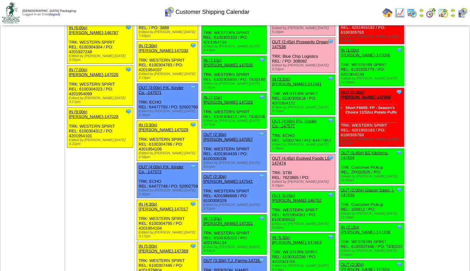
click at [297, 119] on div "OUT (4:00p) P.K, Kinder Co.,-147577" at bounding box center [302, 124] width 61 height 10
click at [289, 119] on link "OUT (4:00p) P.K, Kinder Co.,-147577" at bounding box center [294, 124] width 45 height 10
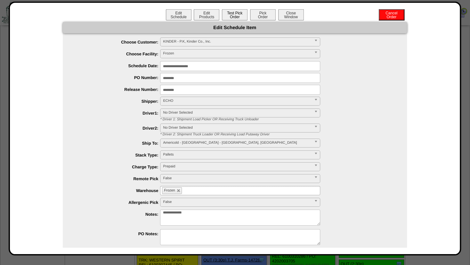
click at [234, 17] on button "Test Pick Order" at bounding box center [235, 14] width 26 height 11
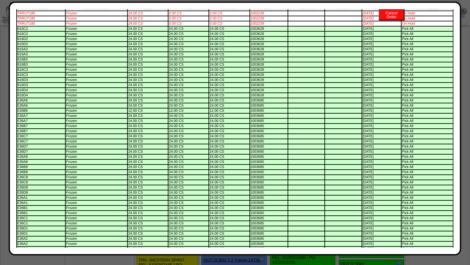
scroll to position [0, 0]
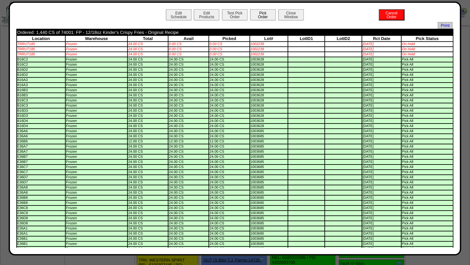
click at [260, 12] on button "Pick Order" at bounding box center [263, 14] width 26 height 11
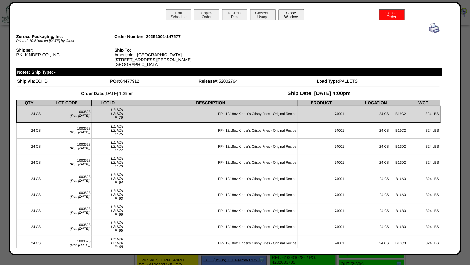
click at [296, 15] on button "Close Window" at bounding box center [291, 14] width 26 height 11
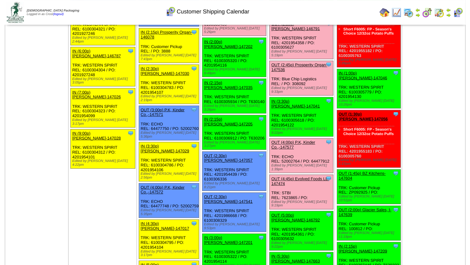
scroll to position [727, 0]
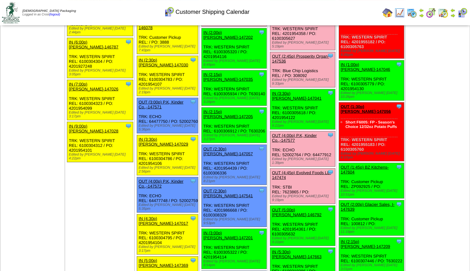
click at [293, 207] on link "OUT (5:00p) [PERSON_NAME]-146792" at bounding box center [297, 212] width 50 height 10
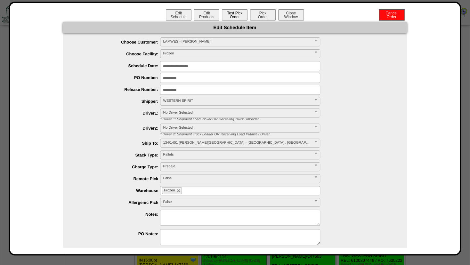
click at [233, 12] on button "Test Pick Order" at bounding box center [235, 14] width 26 height 11
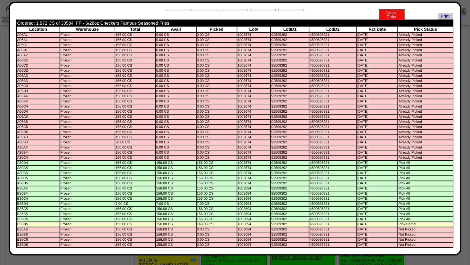
scroll to position [0, 0]
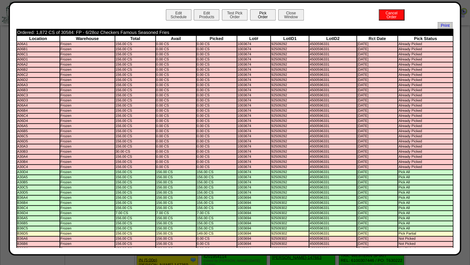
click at [263, 18] on button "Pick Order" at bounding box center [263, 14] width 26 height 11
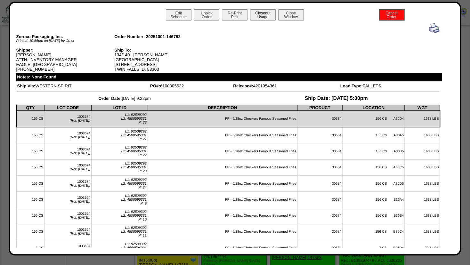
click at [262, 16] on button "Closeout Usage" at bounding box center [263, 14] width 26 height 11
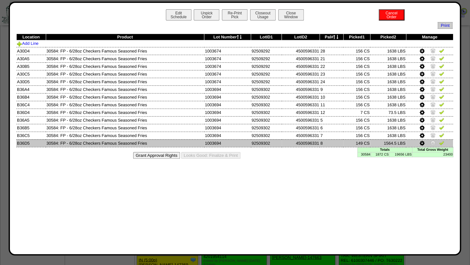
click at [420, 142] on icon at bounding box center [422, 144] width 5 height 6
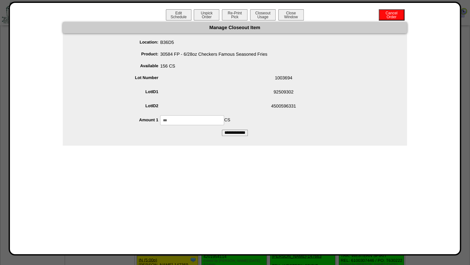
drag, startPoint x: 186, startPoint y: 117, endPoint x: 18, endPoint y: 130, distance: 168.4
click at [160, 125] on input "***" at bounding box center [192, 120] width 64 height 10
type input "***"
click at [257, 119] on div "*** CS" at bounding box center [242, 120] width 332 height 10
click at [233, 132] on input "**********" at bounding box center [235, 133] width 26 height 6
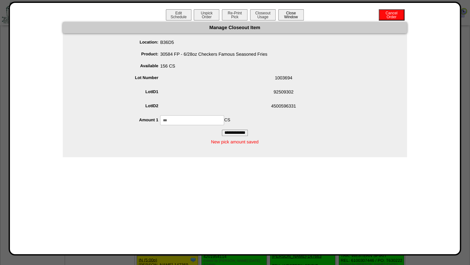
click at [289, 12] on button "Close Window" at bounding box center [291, 14] width 26 height 11
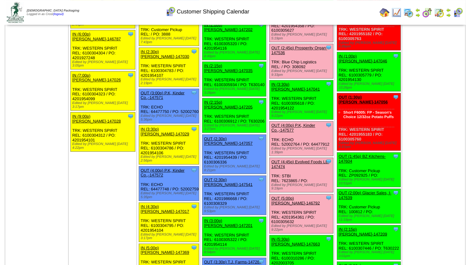
scroll to position [733, 0]
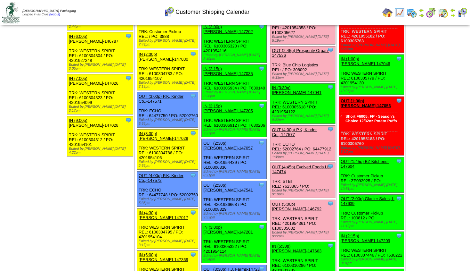
click at [357, 159] on link "OUT (1:45p) BZ Kitchens-147604" at bounding box center [365, 164] width 48 height 10
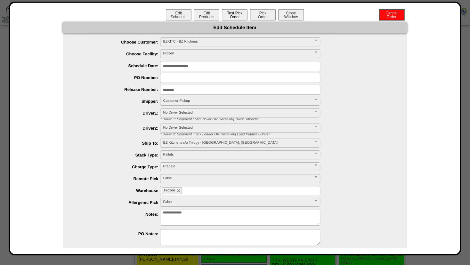
click at [232, 14] on button "Test Pick Order" at bounding box center [235, 14] width 26 height 11
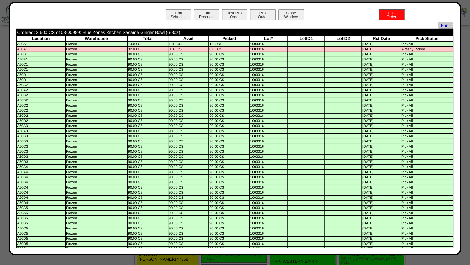
scroll to position [0, 0]
click at [202, 15] on button "Edit Products" at bounding box center [207, 14] width 26 height 11
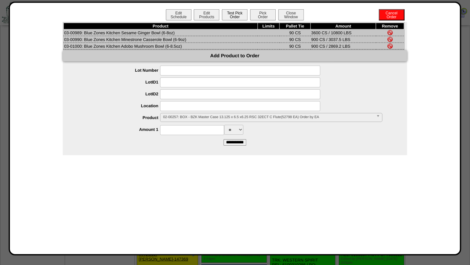
click at [231, 13] on button "Test Pick Order" at bounding box center [235, 14] width 26 height 11
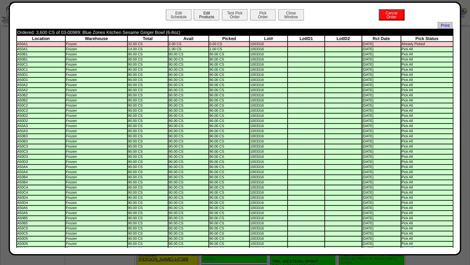
drag, startPoint x: 204, startPoint y: 12, endPoint x: 208, endPoint y: 11, distance: 3.9
click at [204, 12] on button "Edit Products" at bounding box center [207, 14] width 26 height 11
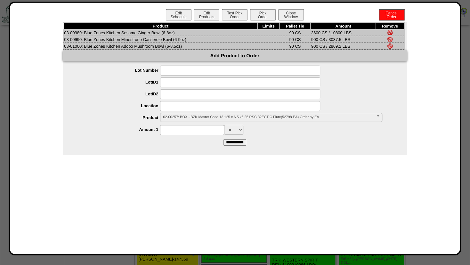
click at [170, 118] on span "02-00257: BOX - BZK Master Case 13.125 x 6.5 x6.25 RSC 32ECT C Flute(52798 EA) …" at bounding box center [268, 117] width 211 height 8
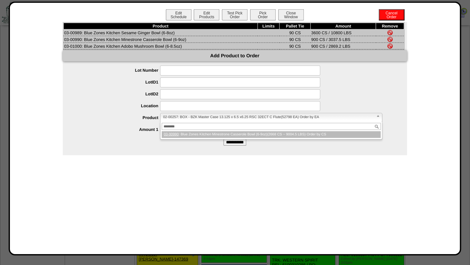
type input "********"
click at [186, 138] on li "03-00990 : Blue Zones Kitchen Minestrone Casserole Bowl (6-9oz)(2668 CS ~ 9004.…" at bounding box center [271, 134] width 219 height 7
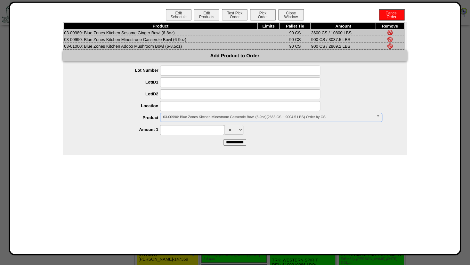
click at [178, 111] on input at bounding box center [240, 106] width 160 height 10
type input "*****"
click at [201, 98] on input at bounding box center [240, 94] width 160 height 10
click at [186, 120] on span "03-00988: Blue Zones Kitchen Heirloom Rice Bowl (6-9oz)(4320 CS ~ 14580 LBS) Or…" at bounding box center [268, 117] width 211 height 8
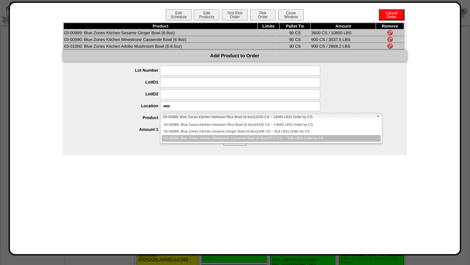
click at [184, 139] on li "03-00990: Blue Zones Kitchen Minestrone Casserole Bowl (6-9oz)(2272 CS ~ 7668 L…" at bounding box center [271, 138] width 219 height 7
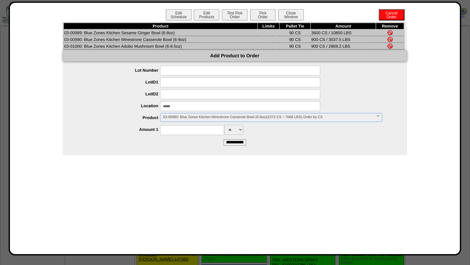
click at [192, 135] on input at bounding box center [192, 130] width 64 height 10
type input "***"
click at [271, 139] on form "**********" at bounding box center [235, 106] width 344 height 80
click at [235, 146] on input "**********" at bounding box center [235, 142] width 23 height 6
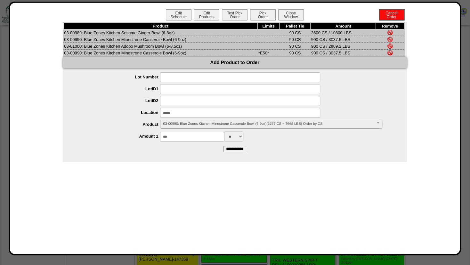
click at [390, 39] on img at bounding box center [390, 39] width 5 height 5
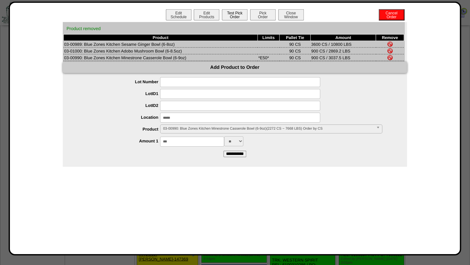
click at [235, 13] on button "Test Pick Order" at bounding box center [235, 14] width 26 height 11
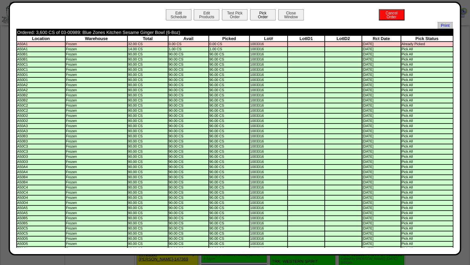
click at [260, 14] on button "Pick Order" at bounding box center [263, 14] width 26 height 11
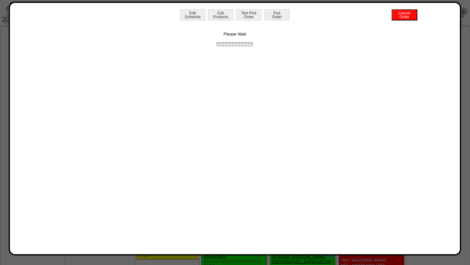
scroll to position [959, 0]
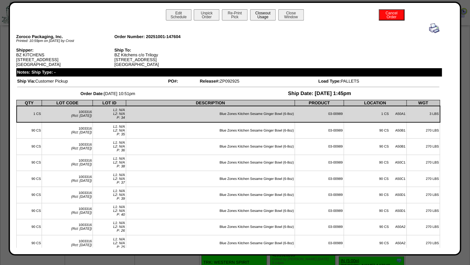
click at [261, 17] on button "Closeout Usage" at bounding box center [263, 14] width 26 height 11
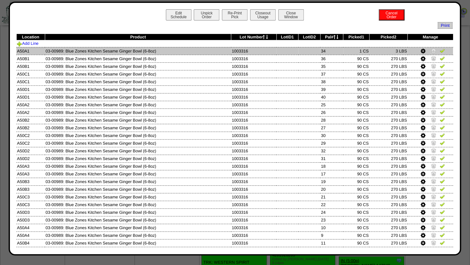
click at [431, 50] on img at bounding box center [433, 50] width 5 height 5
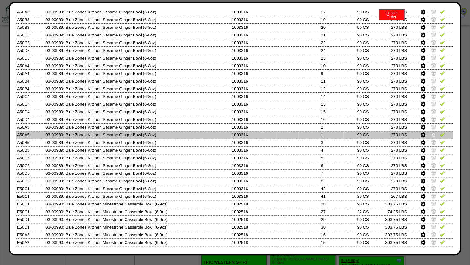
scroll to position [170, 0]
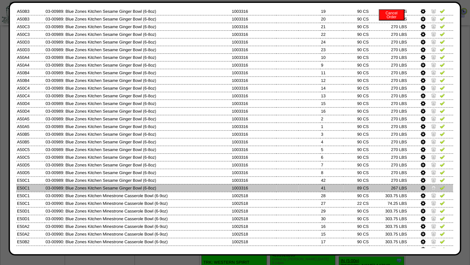
click at [421, 186] on icon at bounding box center [423, 189] width 5 height 6
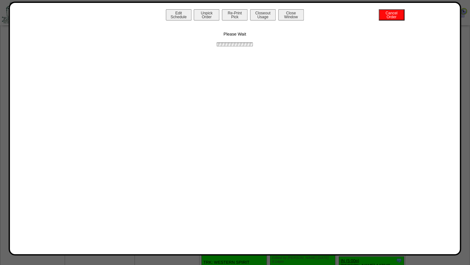
scroll to position [0, 0]
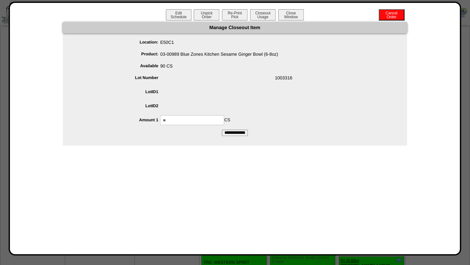
drag, startPoint x: 182, startPoint y: 121, endPoint x: 35, endPoint y: 118, distance: 146.5
click at [160, 121] on input "**" at bounding box center [192, 120] width 64 height 10
type input "**"
click at [241, 97] on span at bounding box center [242, 93] width 332 height 12
drag, startPoint x: 229, startPoint y: 131, endPoint x: 231, endPoint y: 128, distance: 3.5
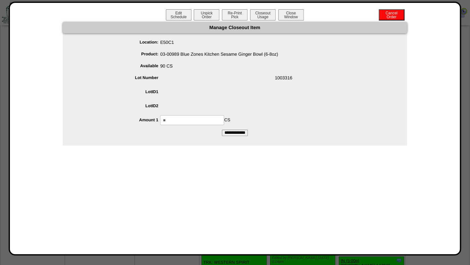
click at [229, 131] on input "**********" at bounding box center [235, 133] width 26 height 6
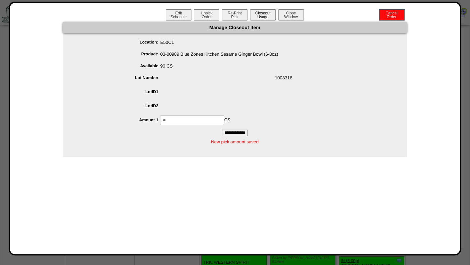
click at [265, 18] on button "Closeout Usage" at bounding box center [263, 14] width 26 height 11
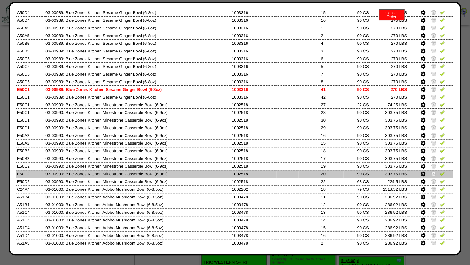
scroll to position [260, 0]
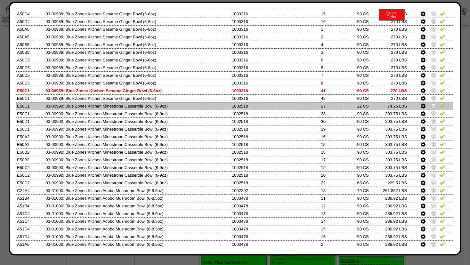
click at [431, 106] on img at bounding box center [433, 105] width 5 height 5
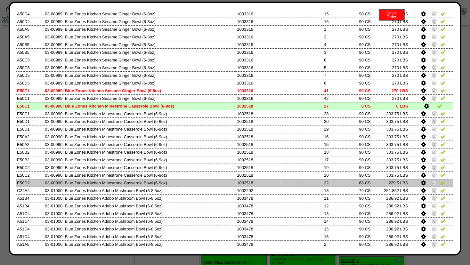
click at [421, 183] on icon at bounding box center [423, 183] width 5 height 6
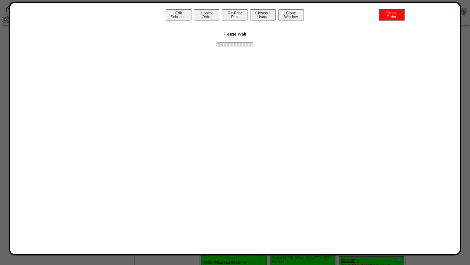
scroll to position [0, 0]
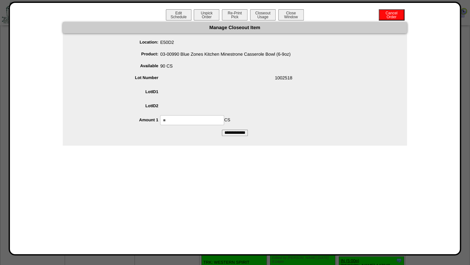
drag, startPoint x: 182, startPoint y: 121, endPoint x: 53, endPoint y: 114, distance: 130.0
click at [160, 115] on input "**" at bounding box center [192, 120] width 64 height 10
type input "**"
click at [231, 95] on span at bounding box center [242, 93] width 332 height 12
click at [228, 133] on input "**********" at bounding box center [235, 133] width 26 height 6
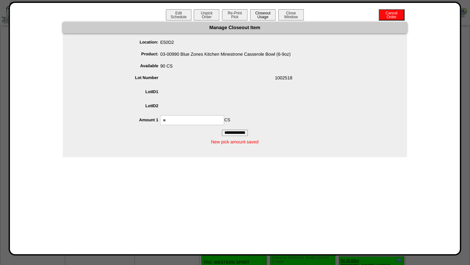
click at [258, 18] on button "Closeout Usage" at bounding box center [263, 14] width 26 height 11
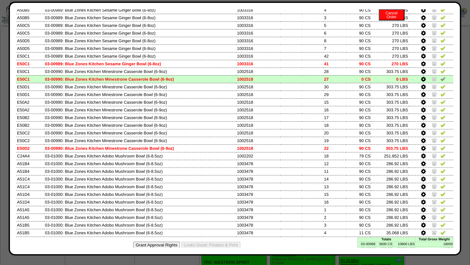
scroll to position [303, 0]
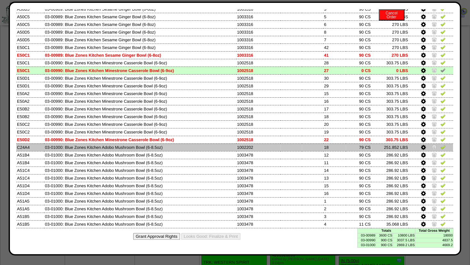
click at [421, 146] on icon at bounding box center [423, 148] width 5 height 6
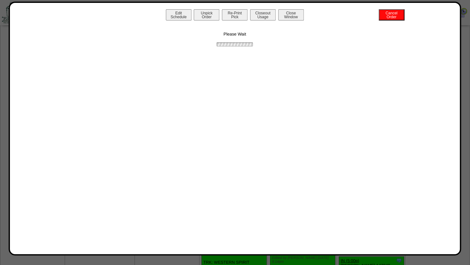
scroll to position [0, 0]
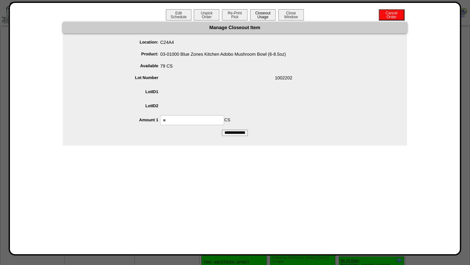
click at [261, 18] on button "Closeout Usage" at bounding box center [263, 14] width 26 height 11
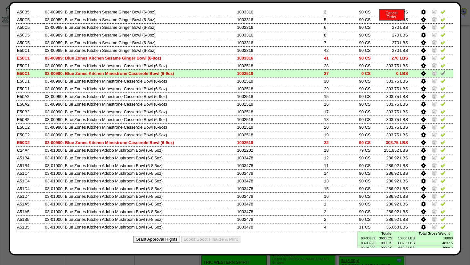
scroll to position [303, 0]
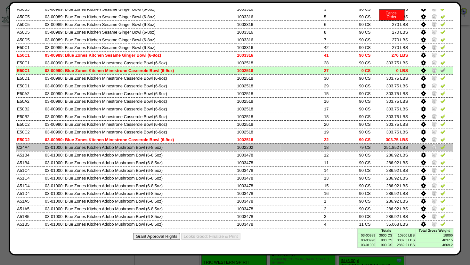
click at [432, 147] on img at bounding box center [434, 147] width 5 height 5
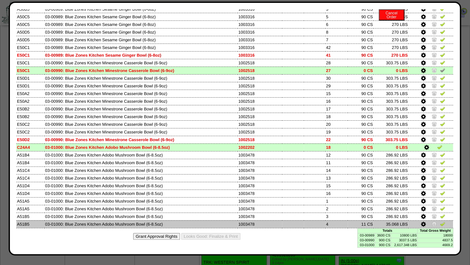
click at [421, 224] on icon at bounding box center [423, 225] width 5 height 6
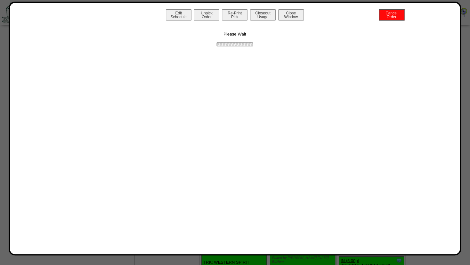
scroll to position [0, 0]
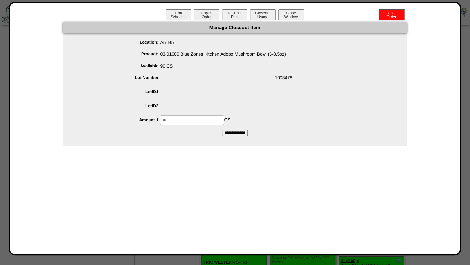
drag, startPoint x: 186, startPoint y: 118, endPoint x: 1, endPoint y: 110, distance: 185.4
click at [160, 115] on input "**" at bounding box center [192, 120] width 64 height 10
type input "**"
drag, startPoint x: 212, startPoint y: 92, endPoint x: 218, endPoint y: 95, distance: 6.0
click at [213, 92] on span at bounding box center [242, 93] width 332 height 12
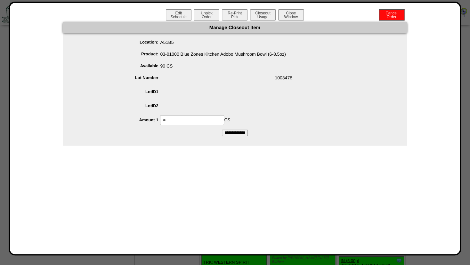
click at [234, 136] on input "**********" at bounding box center [235, 133] width 26 height 6
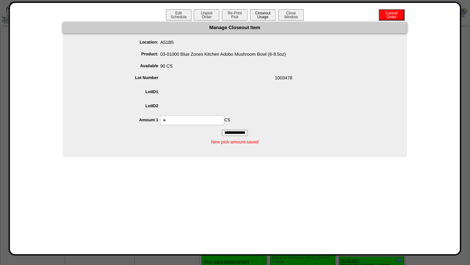
click at [263, 17] on button "Closeout Usage" at bounding box center [263, 14] width 26 height 11
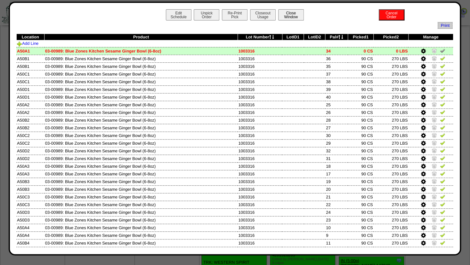
click at [290, 15] on button "Close Window" at bounding box center [291, 14] width 26 height 11
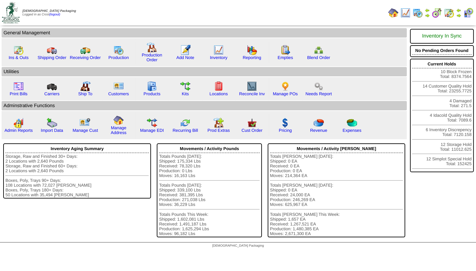
click at [457, 13] on img at bounding box center [458, 15] width 5 height 5
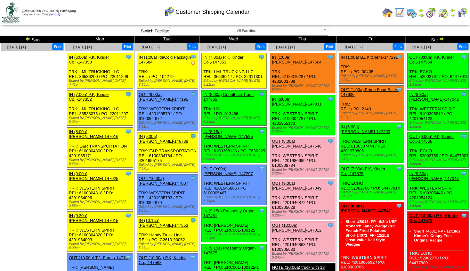
click at [442, 39] on img at bounding box center [441, 38] width 5 height 5
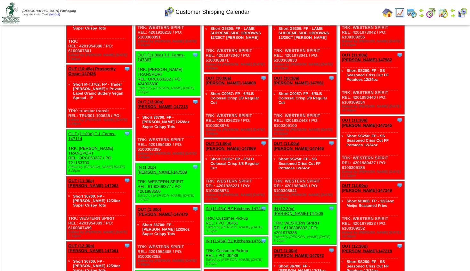
scroll to position [455, 0]
